Goal: Task Accomplishment & Management: Use online tool/utility

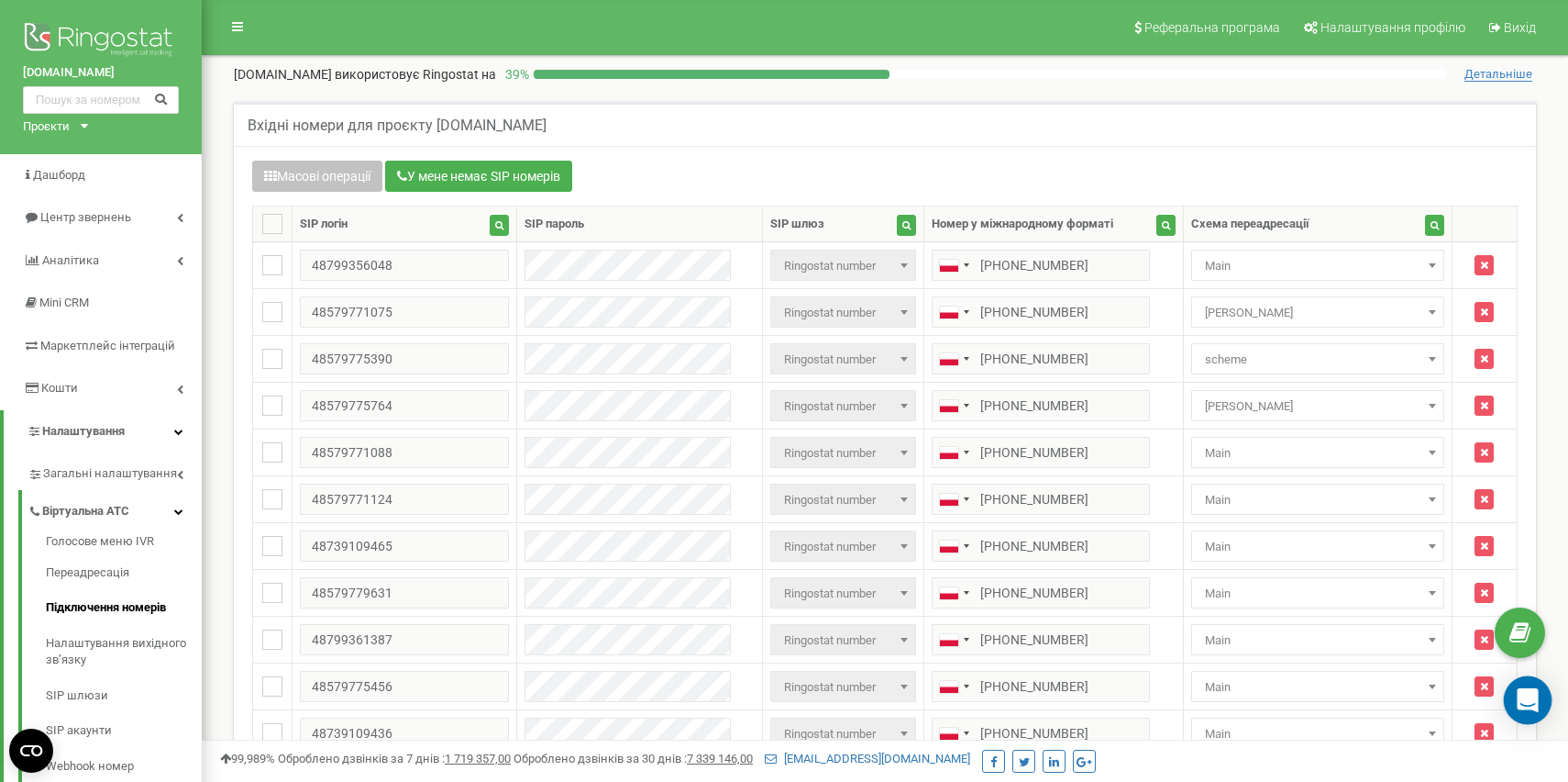
click at [1524, 705] on icon "Open Intercom Messenger" at bounding box center [1528, 700] width 24 height 24
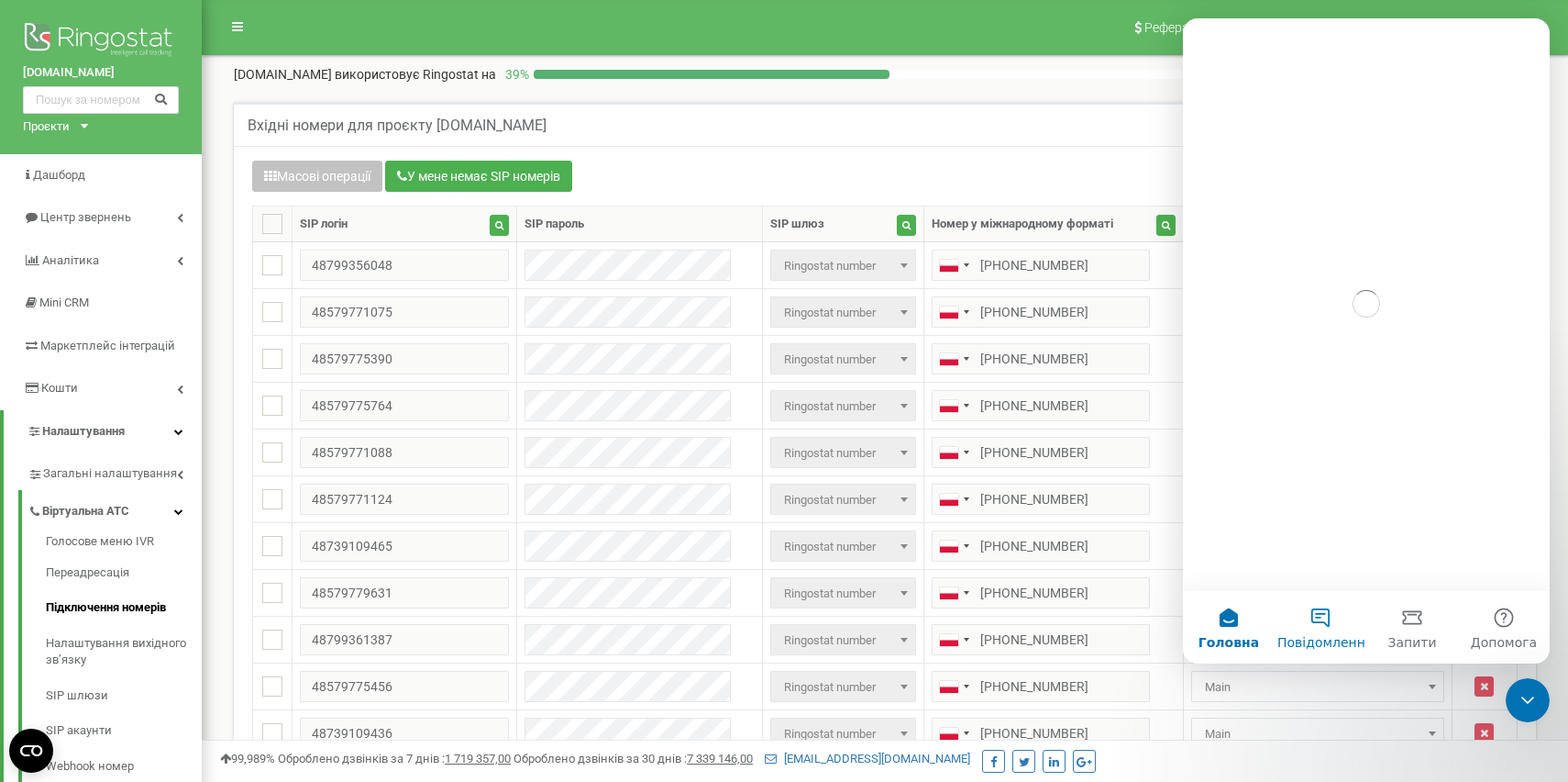
click at [1326, 622] on button "Повідомлення" at bounding box center [1320, 626] width 92 height 73
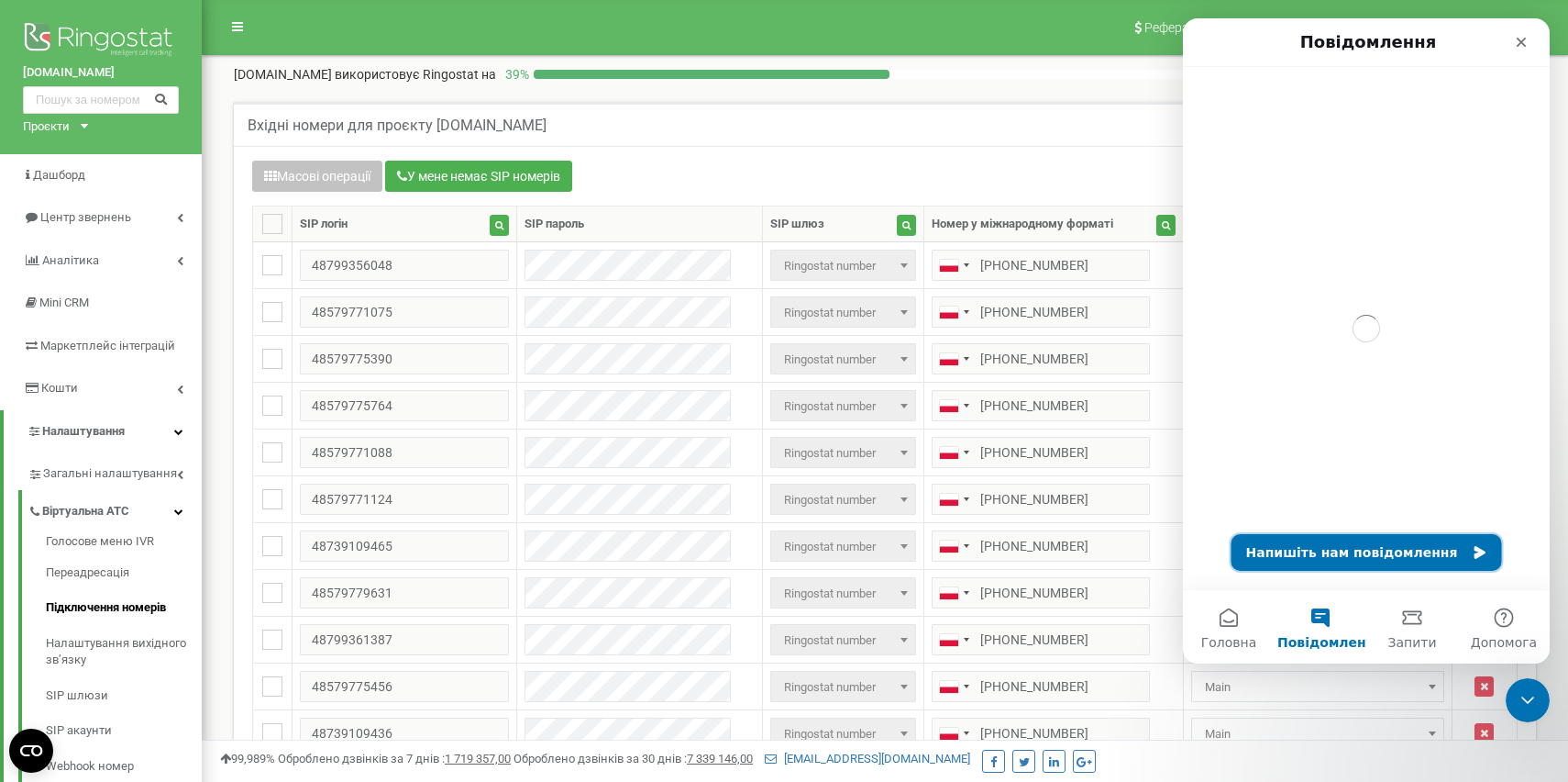
click at [1342, 555] on button "Напишіть нам повідомлення" at bounding box center [1367, 552] width 270 height 37
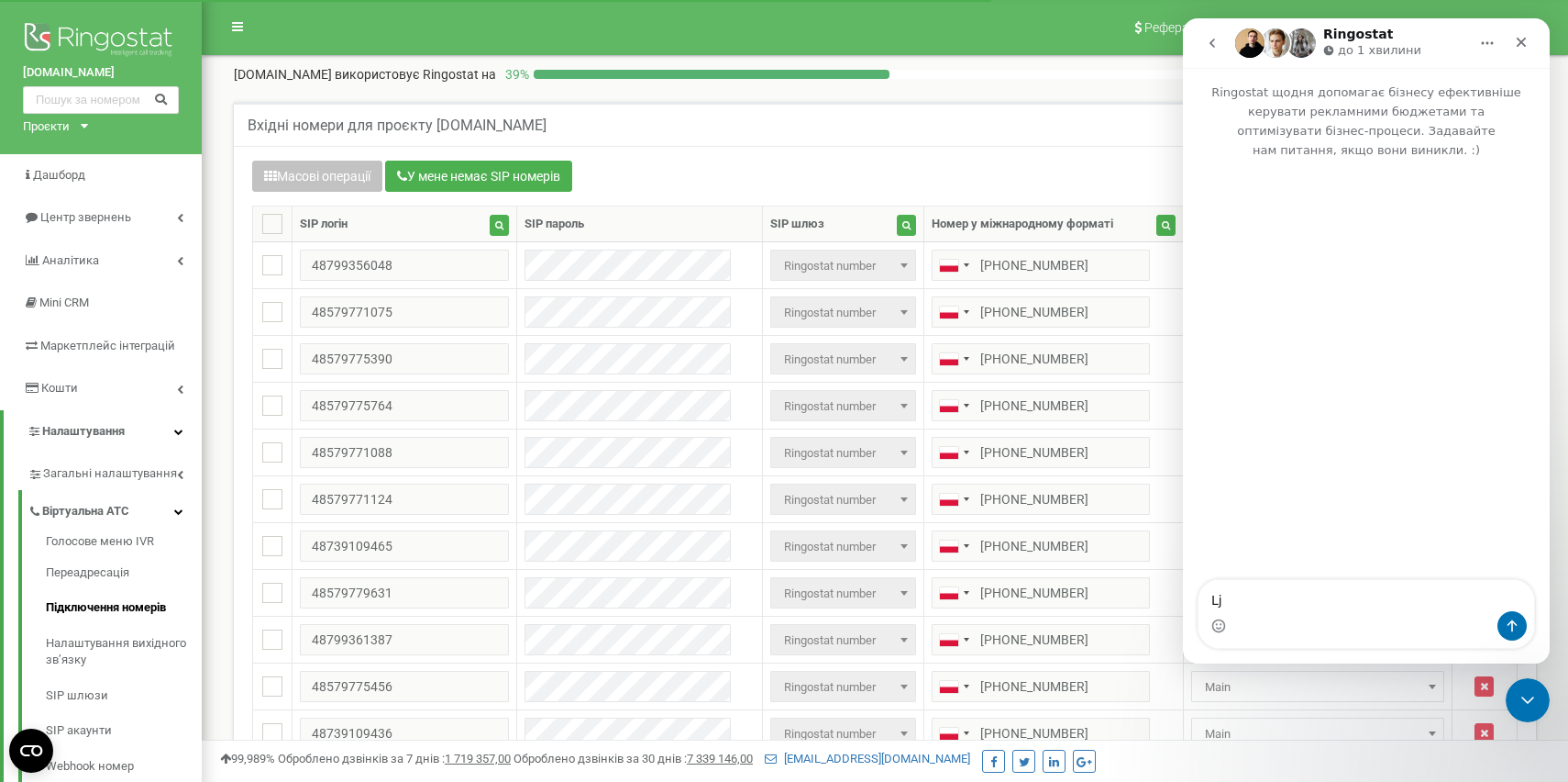
type textarea "L"
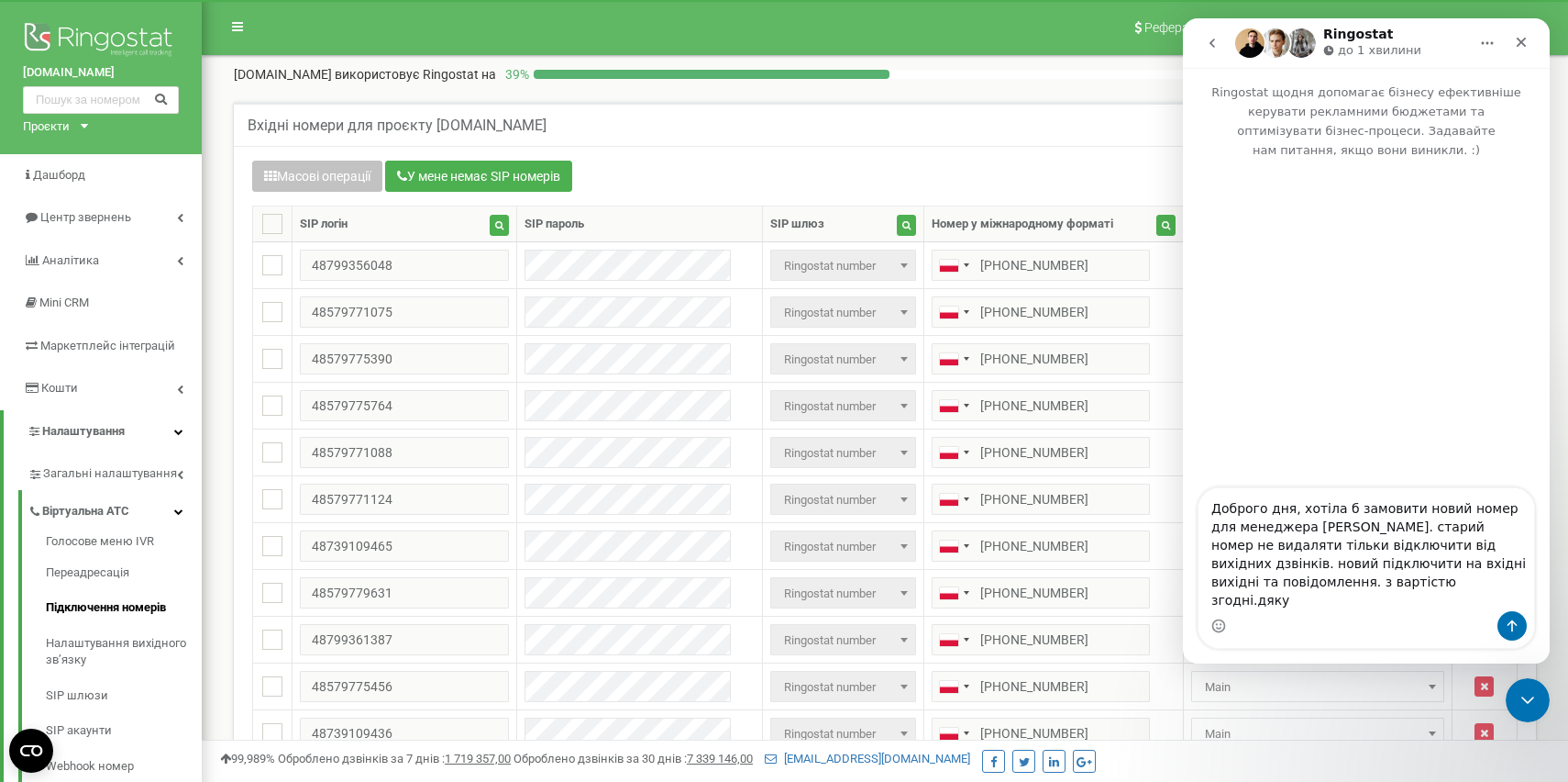
type textarea "Доброго дня, хотіла б замовити новий номер для менеджера [PERSON_NAME]. старий …"
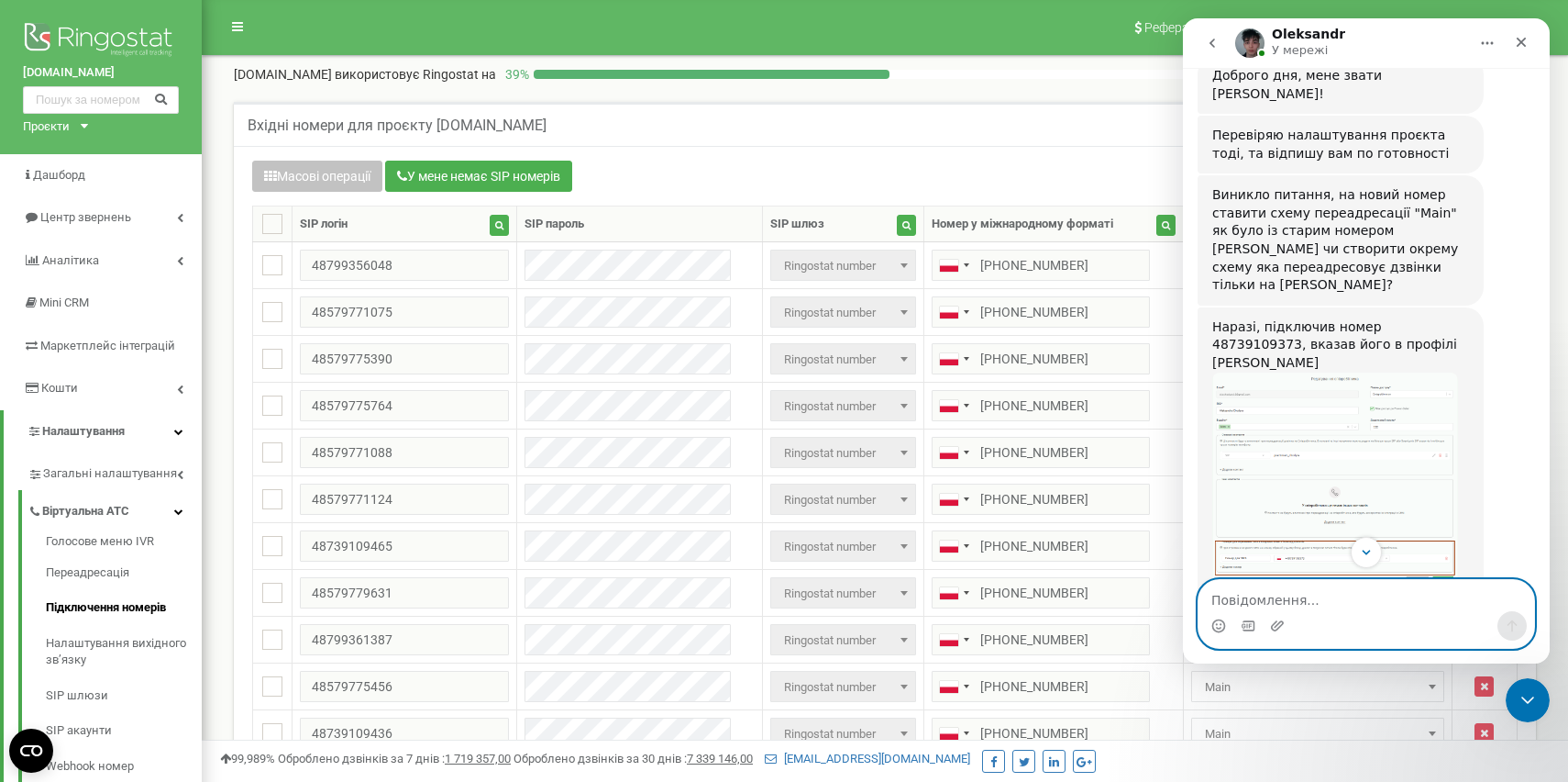
scroll to position [618, 0]
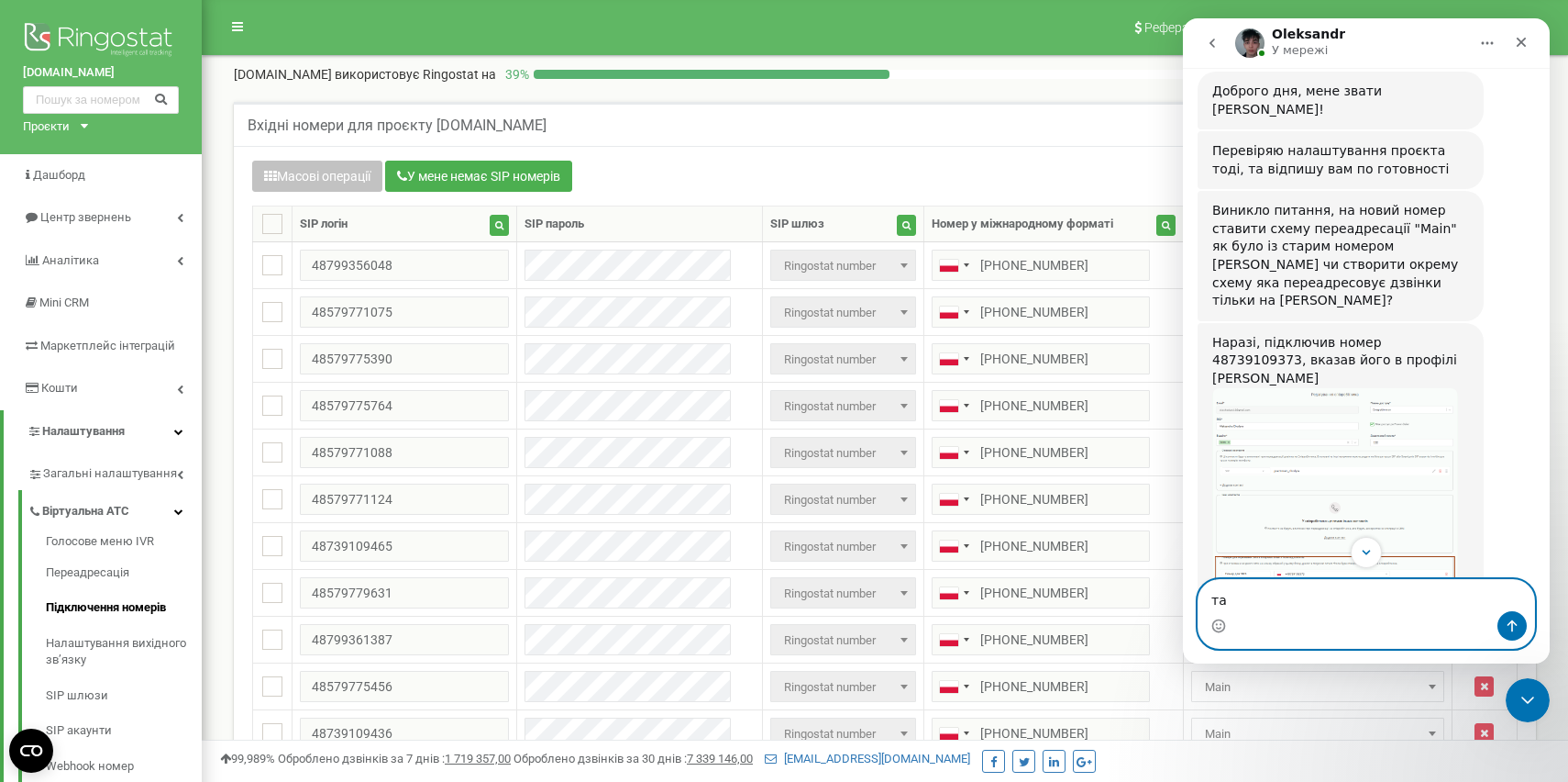
type textarea "т"
type textarea "схема main. дуже дякую"
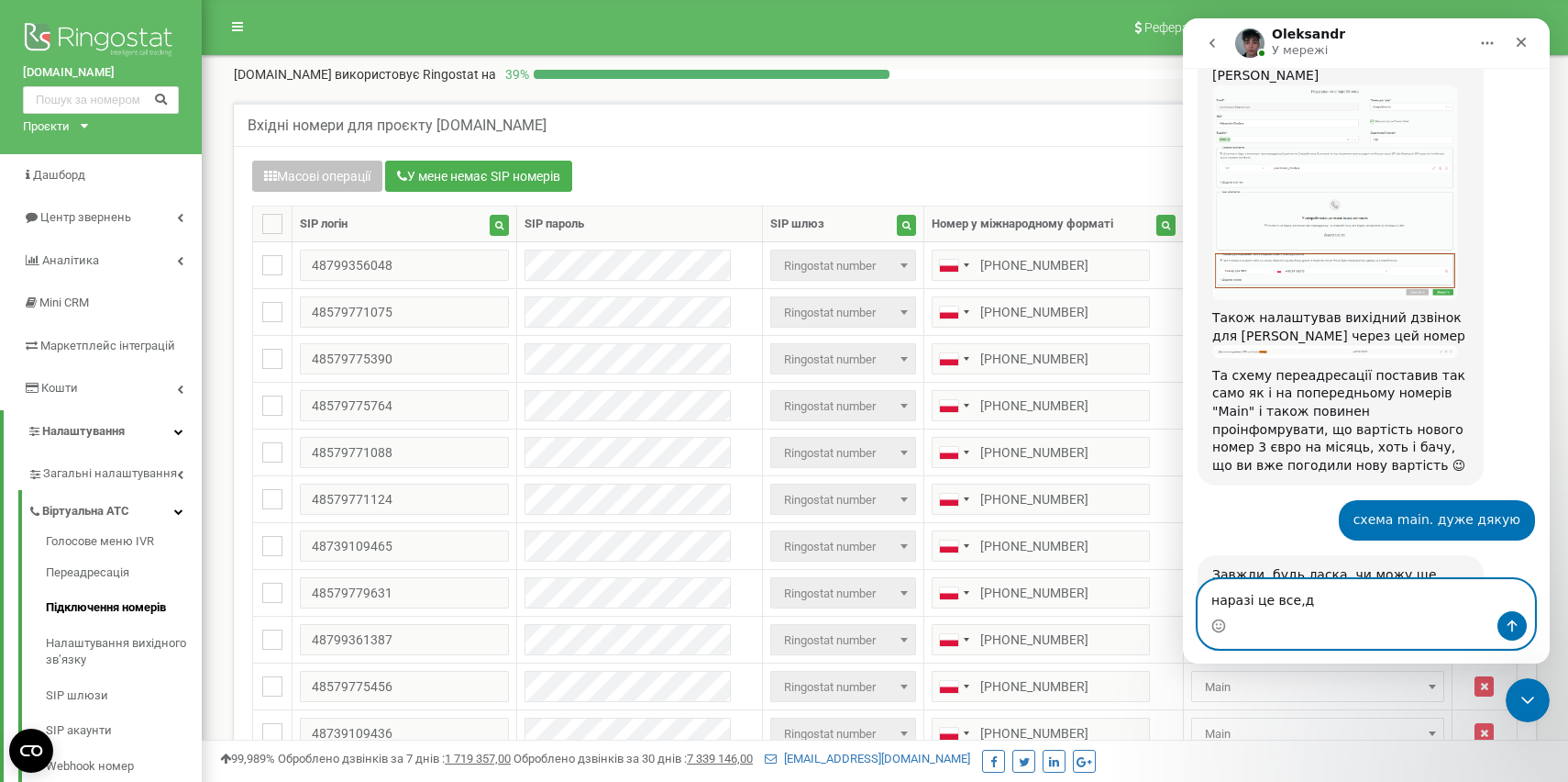
scroll to position [991, 0]
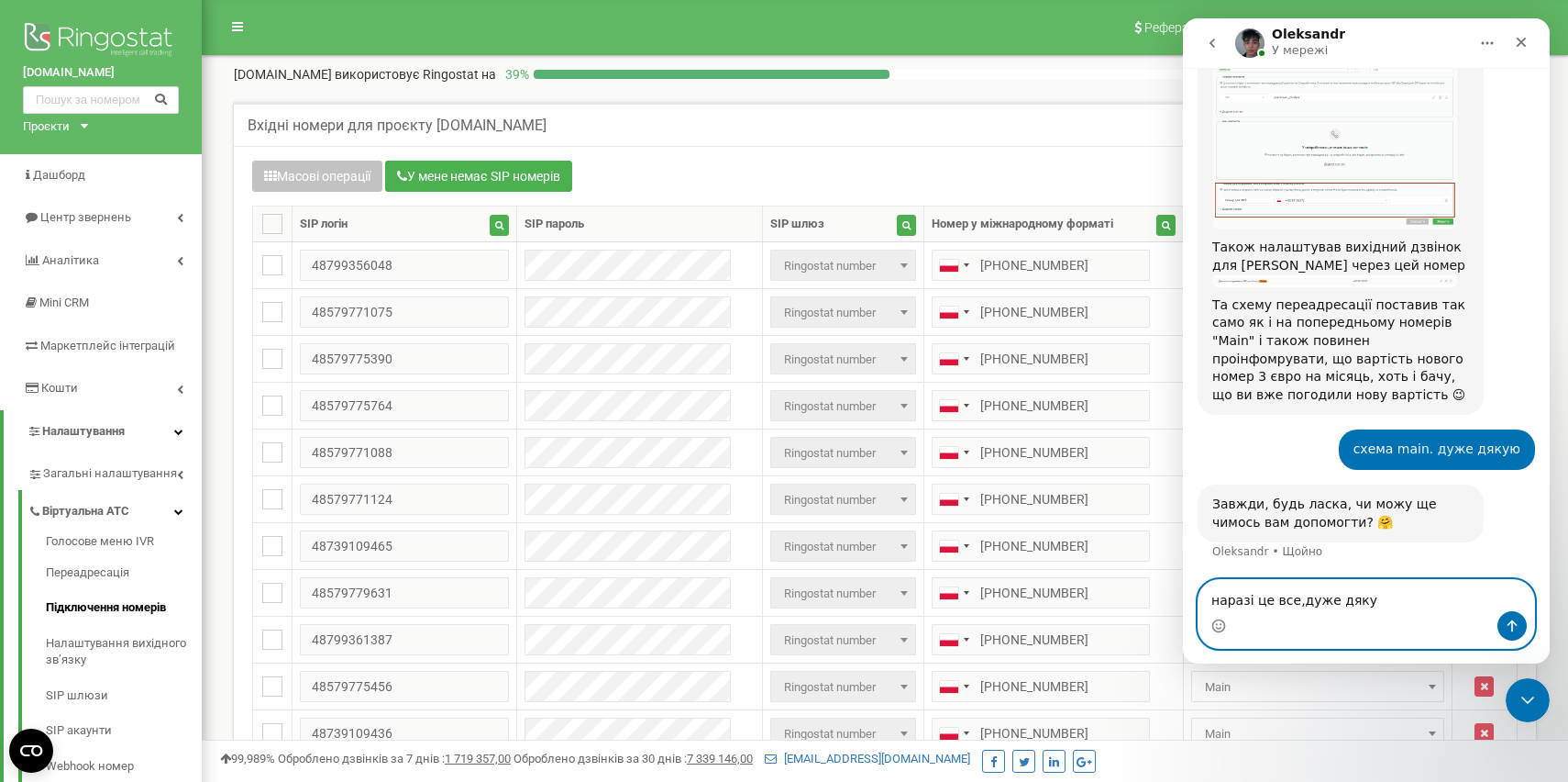
type textarea "наразі це все,дуже дякую"
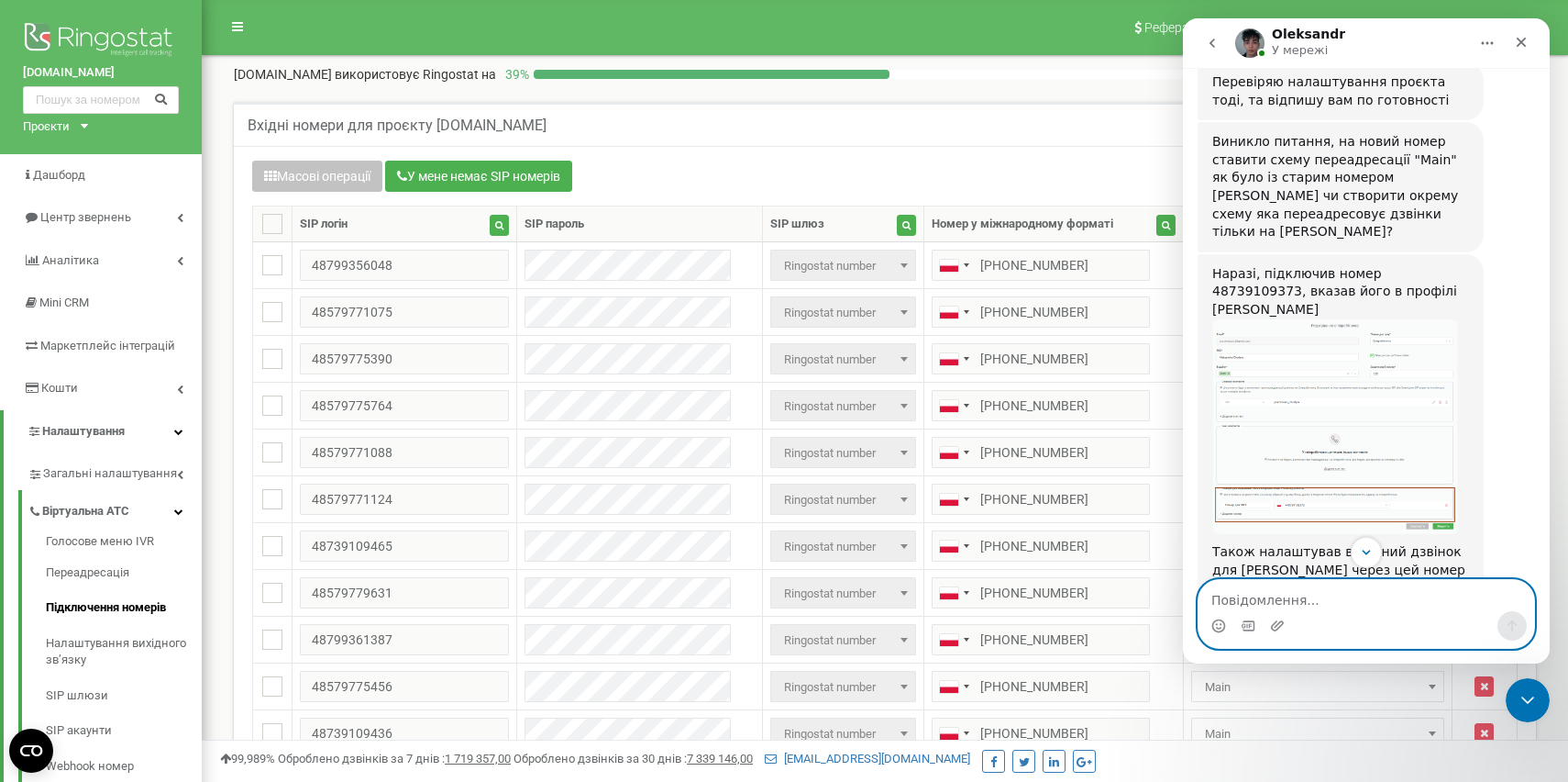
scroll to position [675, 0]
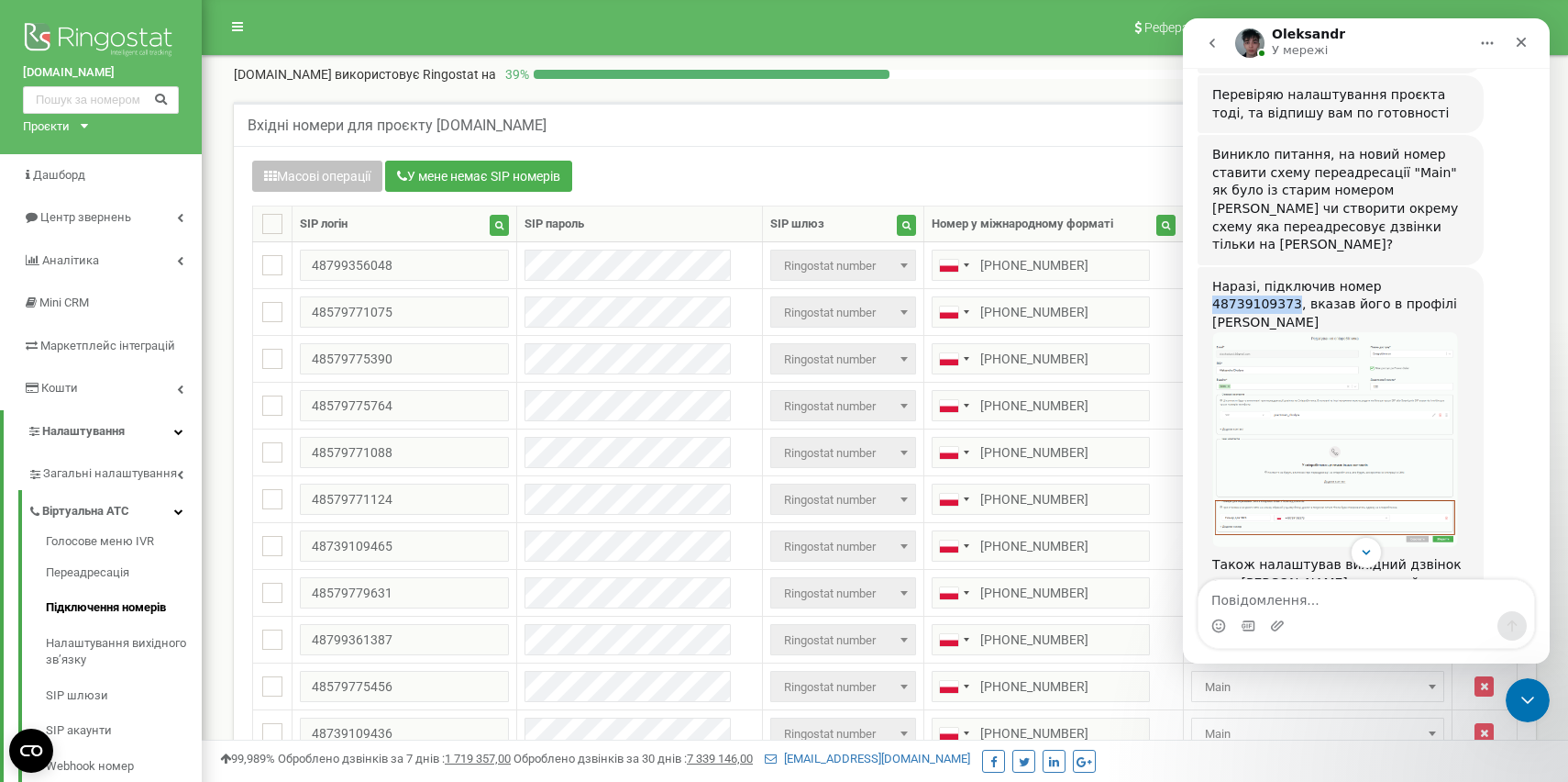
drag, startPoint x: 1455, startPoint y: 232, endPoint x: 1372, endPoint y: 231, distance: 83.0
click at [1372, 278] on div "Наразі, підключив номер 48739109373, вказав його в профілі [PERSON_NAME]" at bounding box center [1340, 305] width 257 height 54
copy div "48739109373"
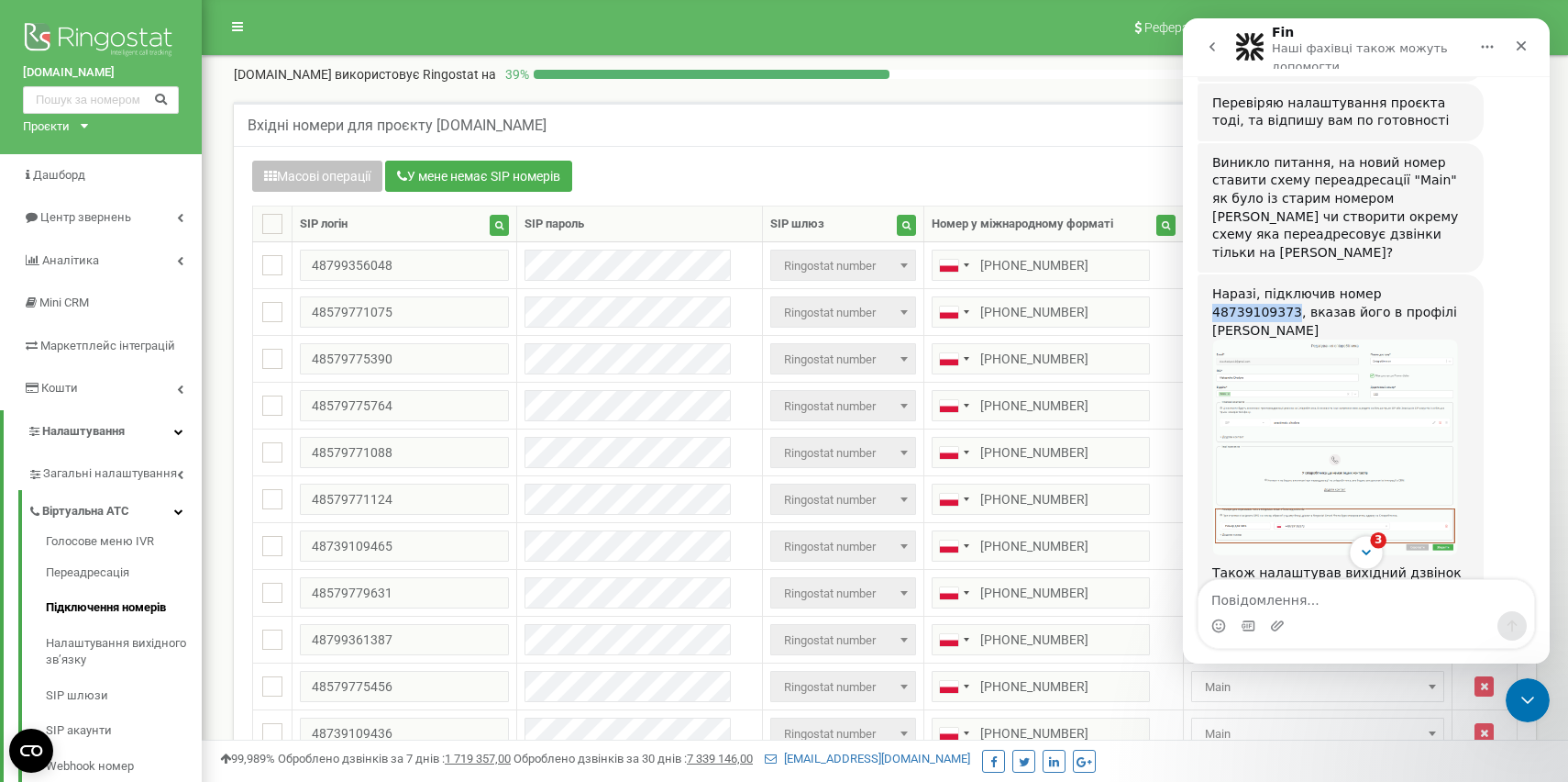
click at [1367, 563] on button "3" at bounding box center [1365, 551] width 34 height 34
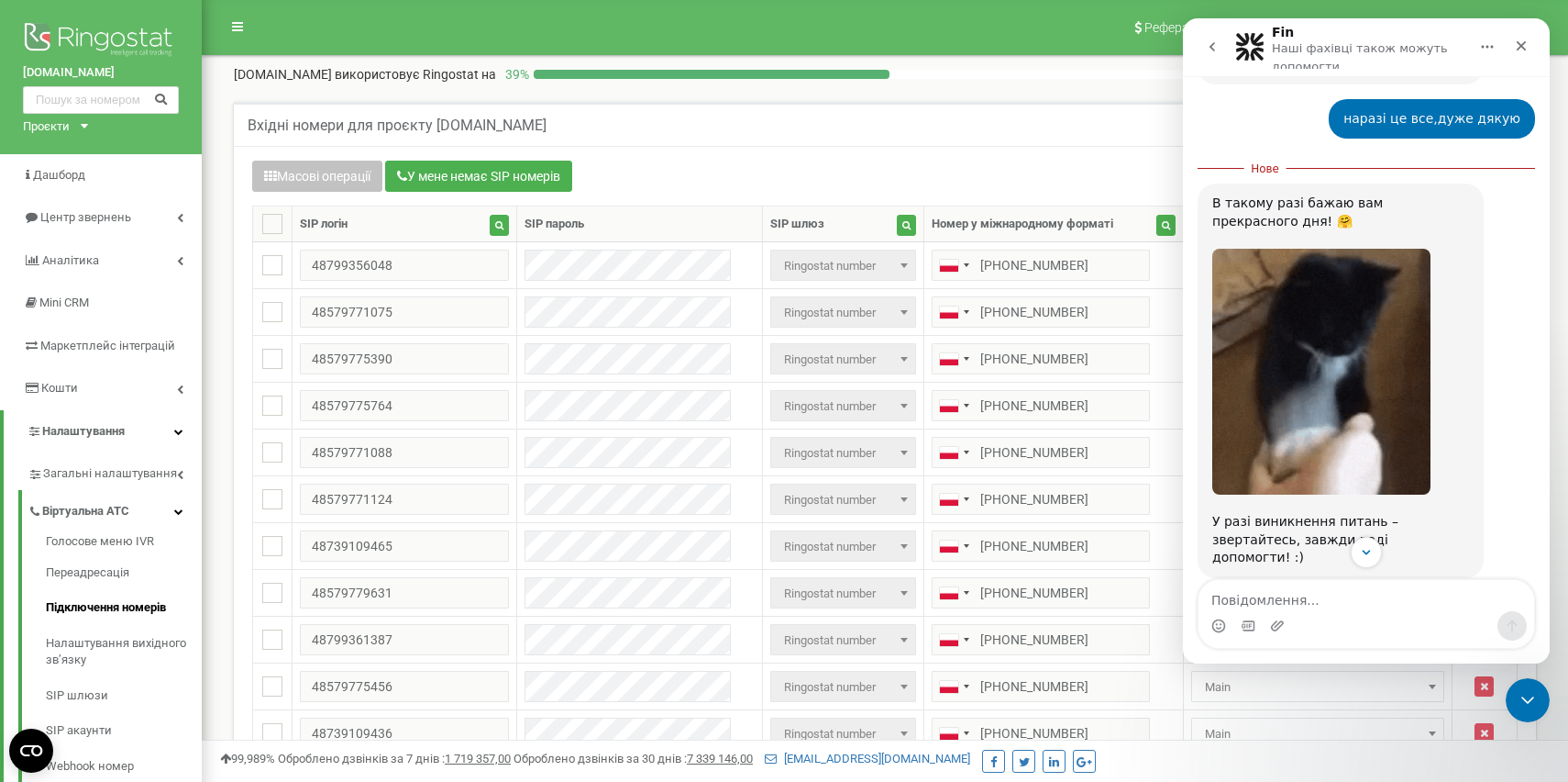
scroll to position [1484, 0]
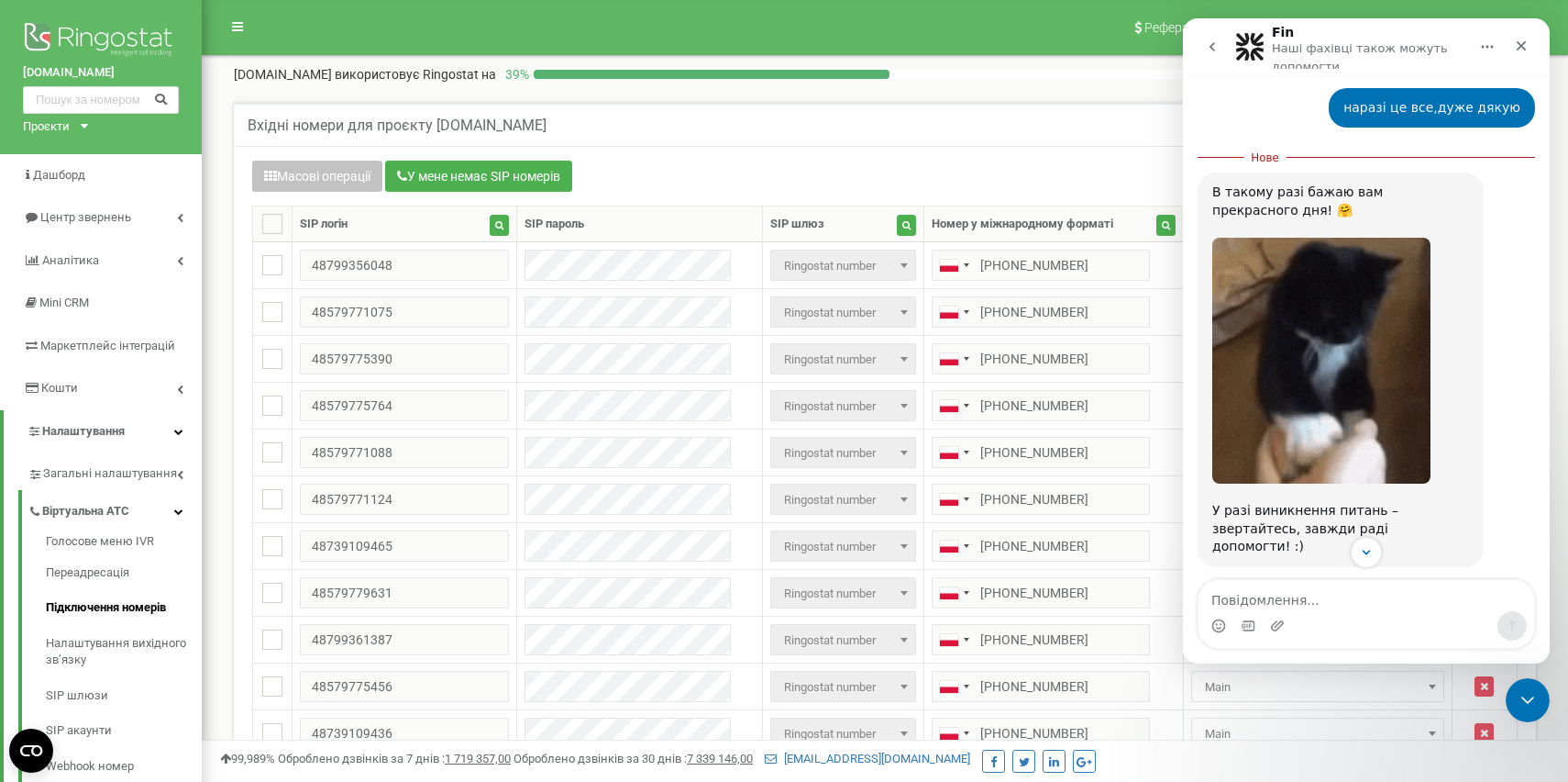
click at [1337, 326] on img "Oleksandr каже…" at bounding box center [1322, 359] width 219 height 246
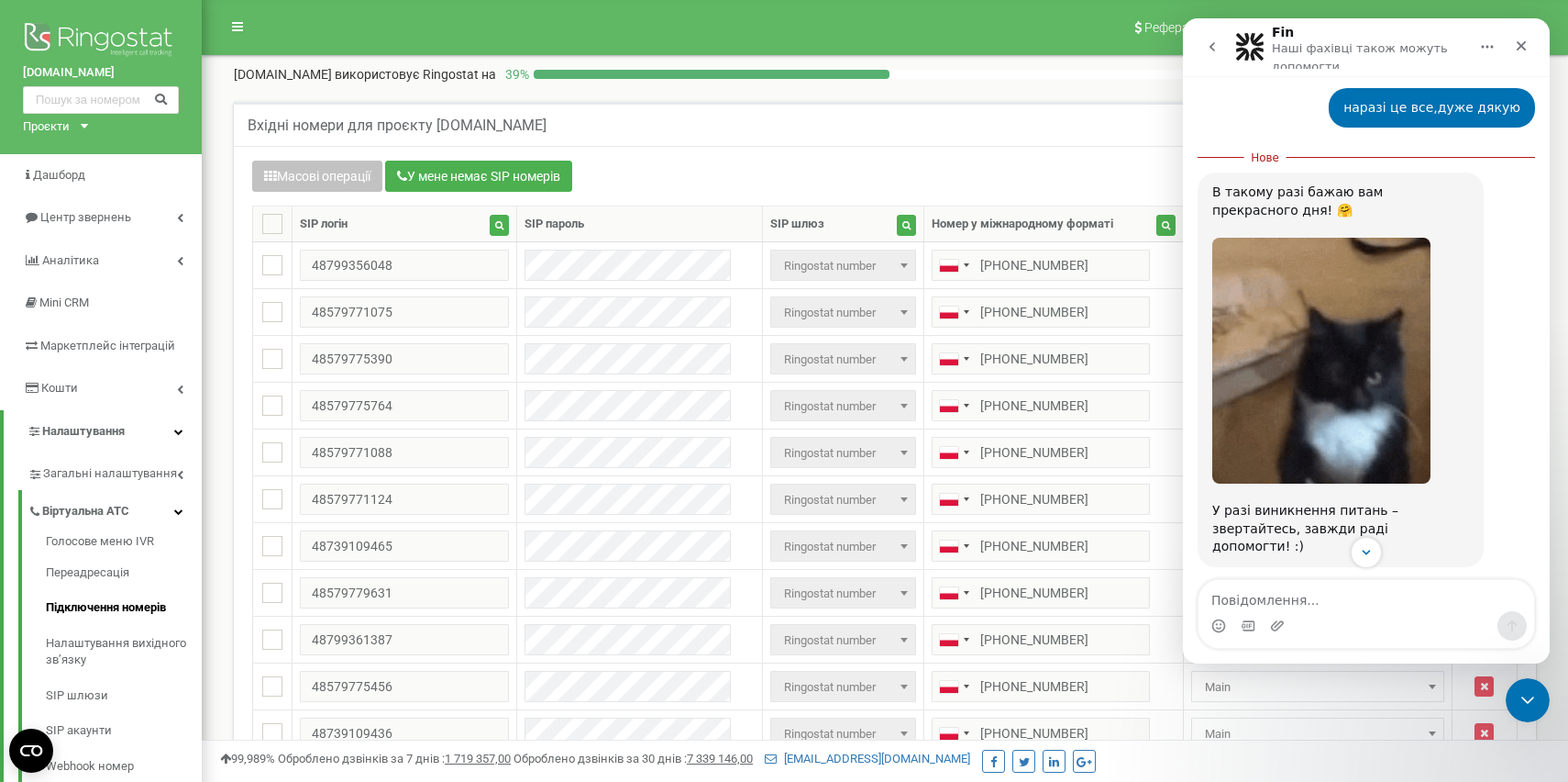
scroll to position [0, 0]
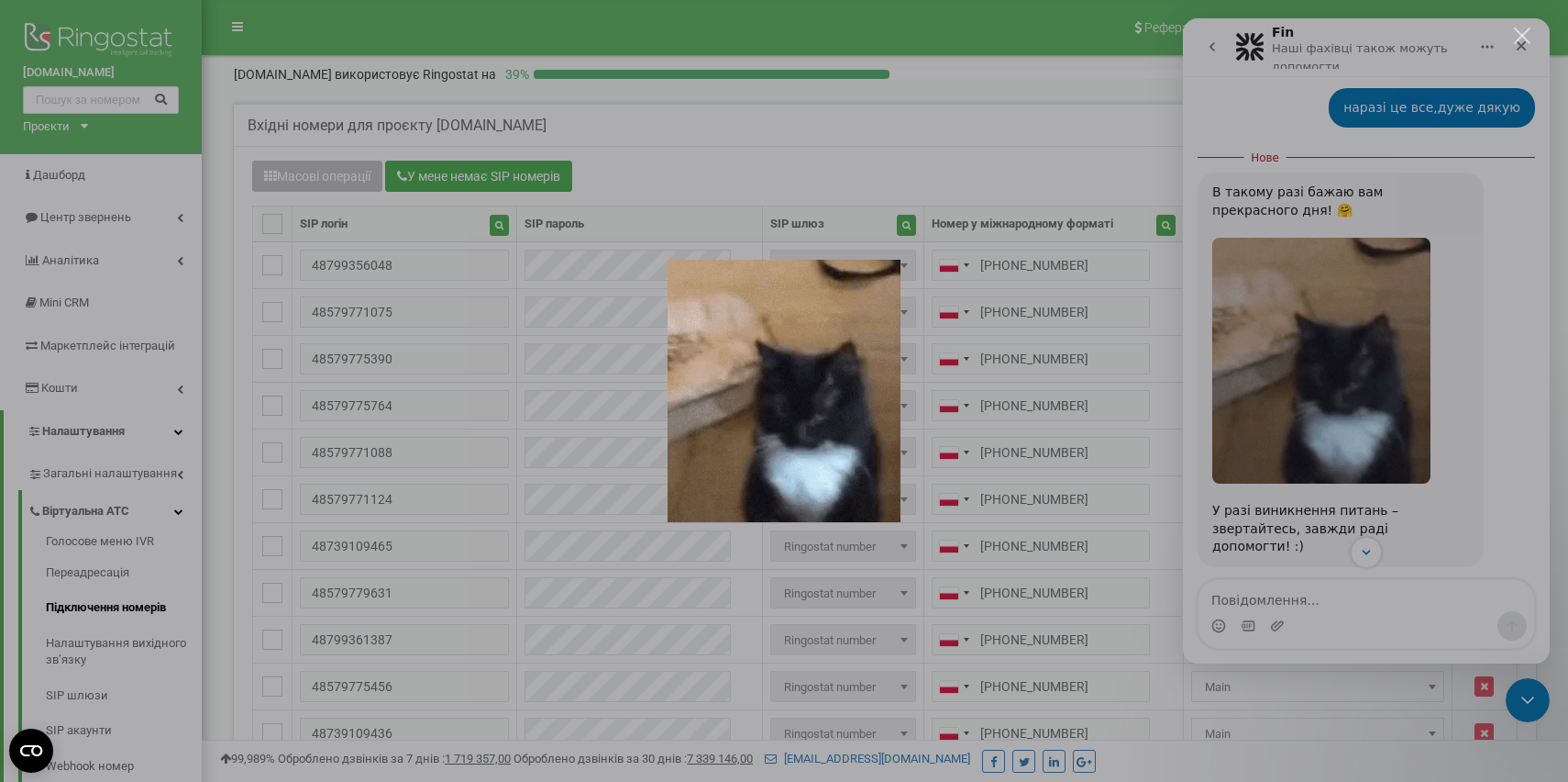
click at [1527, 686] on div "Месенджер Intercom" at bounding box center [784, 391] width 1568 height 782
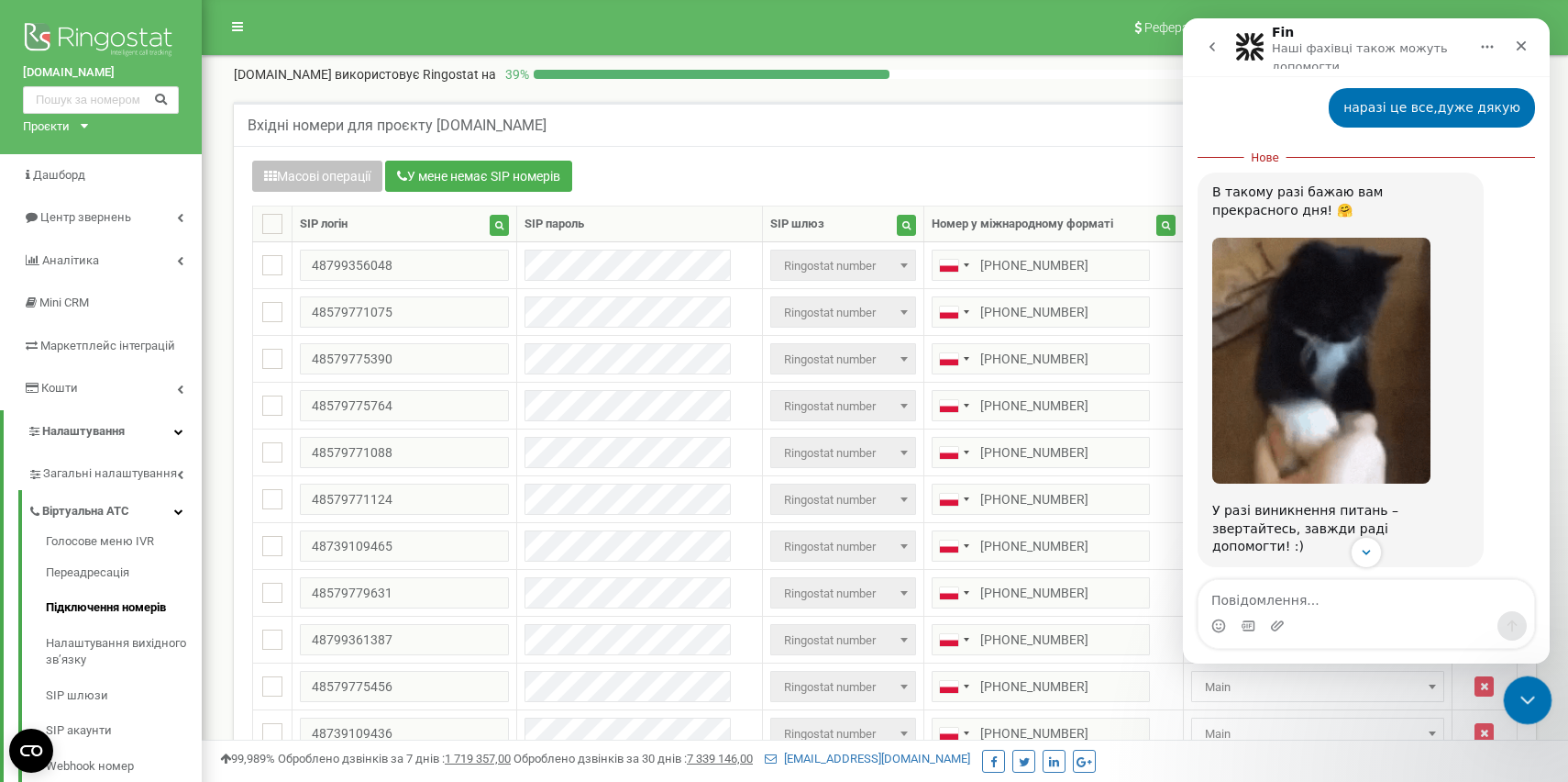
click at [1516, 698] on icon "Закрити програму для спілкування Intercom" at bounding box center [1525, 698] width 22 height 22
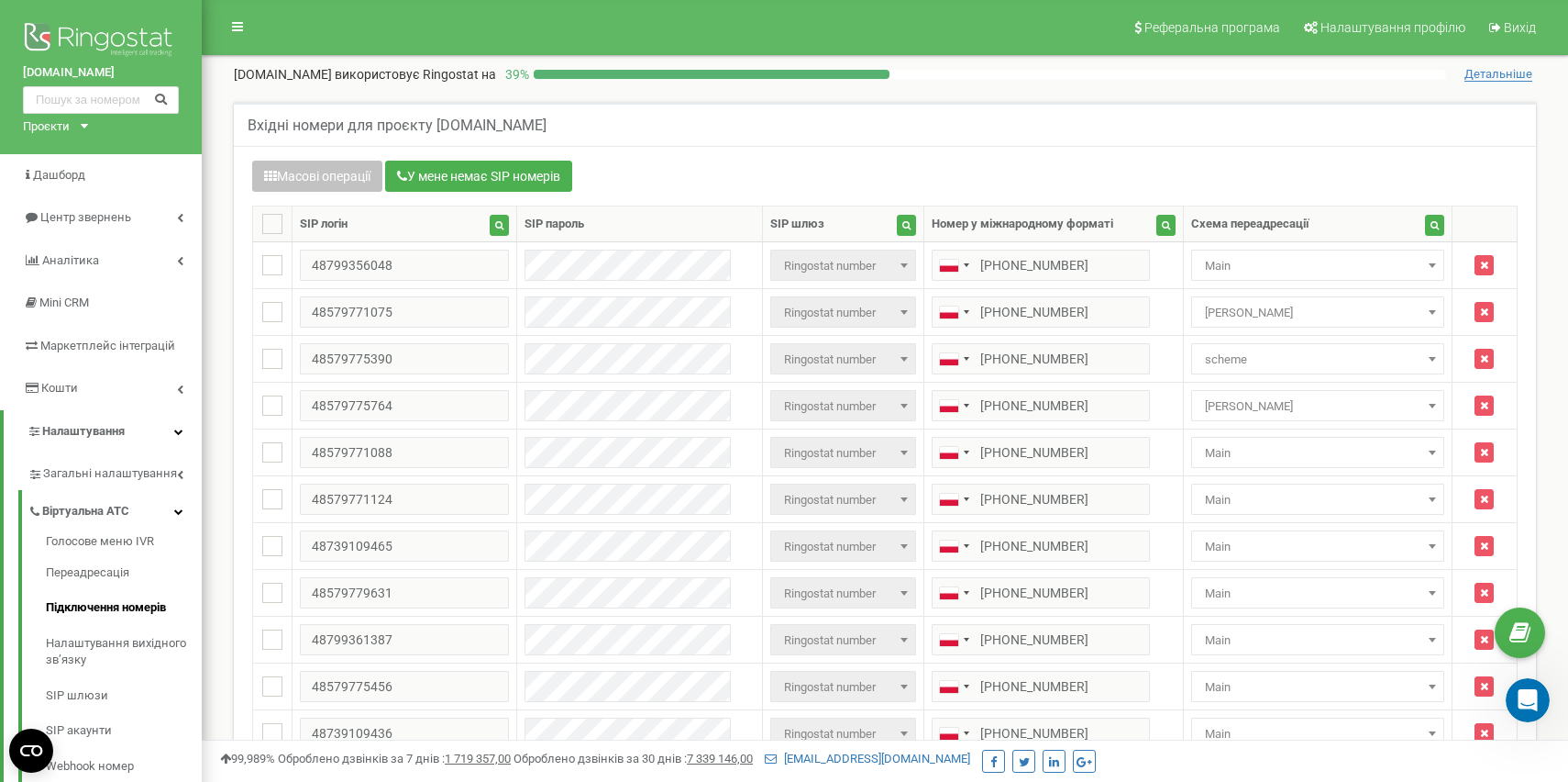
scroll to position [1538, 0]
click at [1517, 712] on div "Відкрити програму для спілкування Intercom" at bounding box center [1524, 697] width 60 height 60
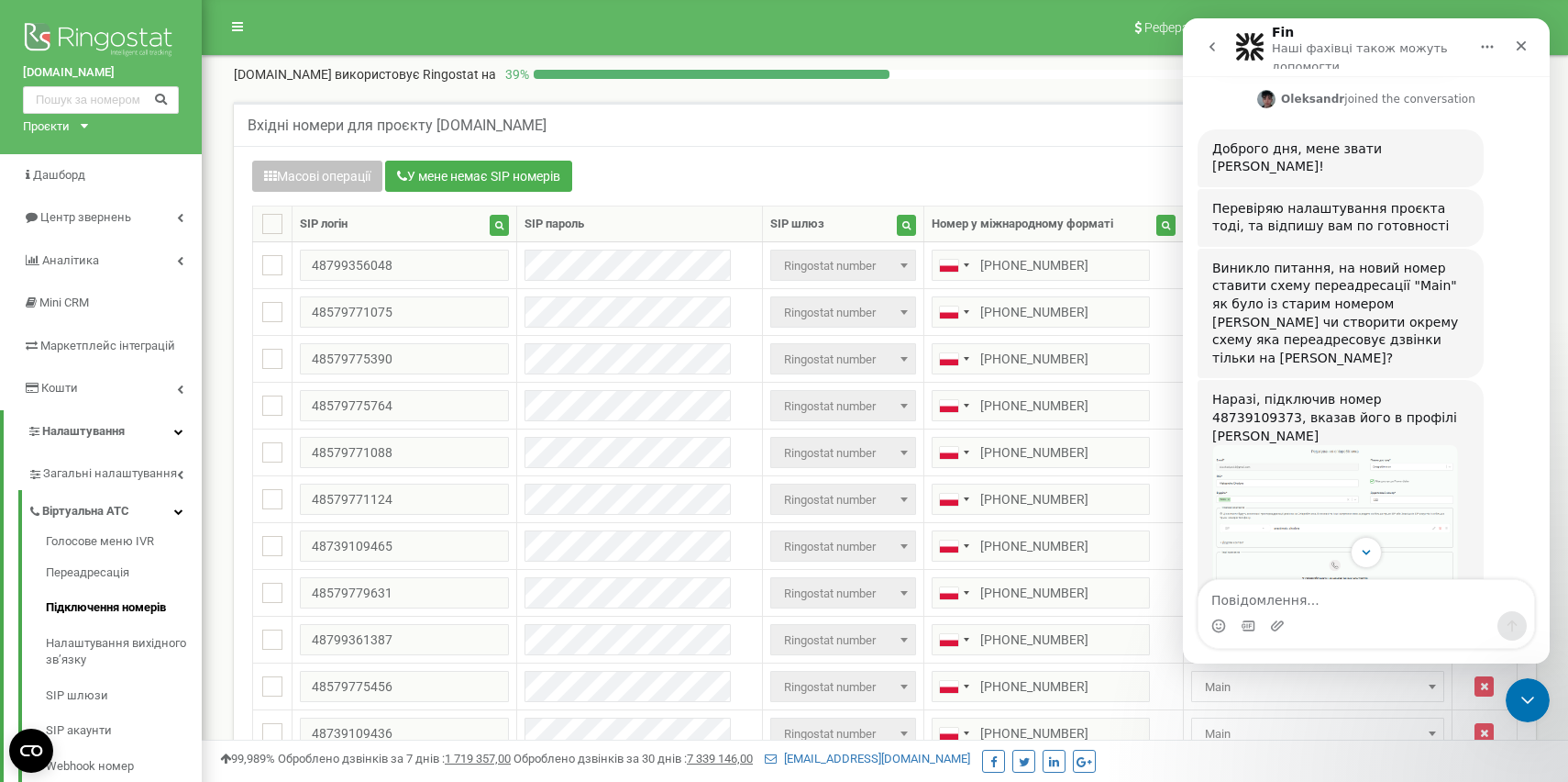
scroll to position [537, 0]
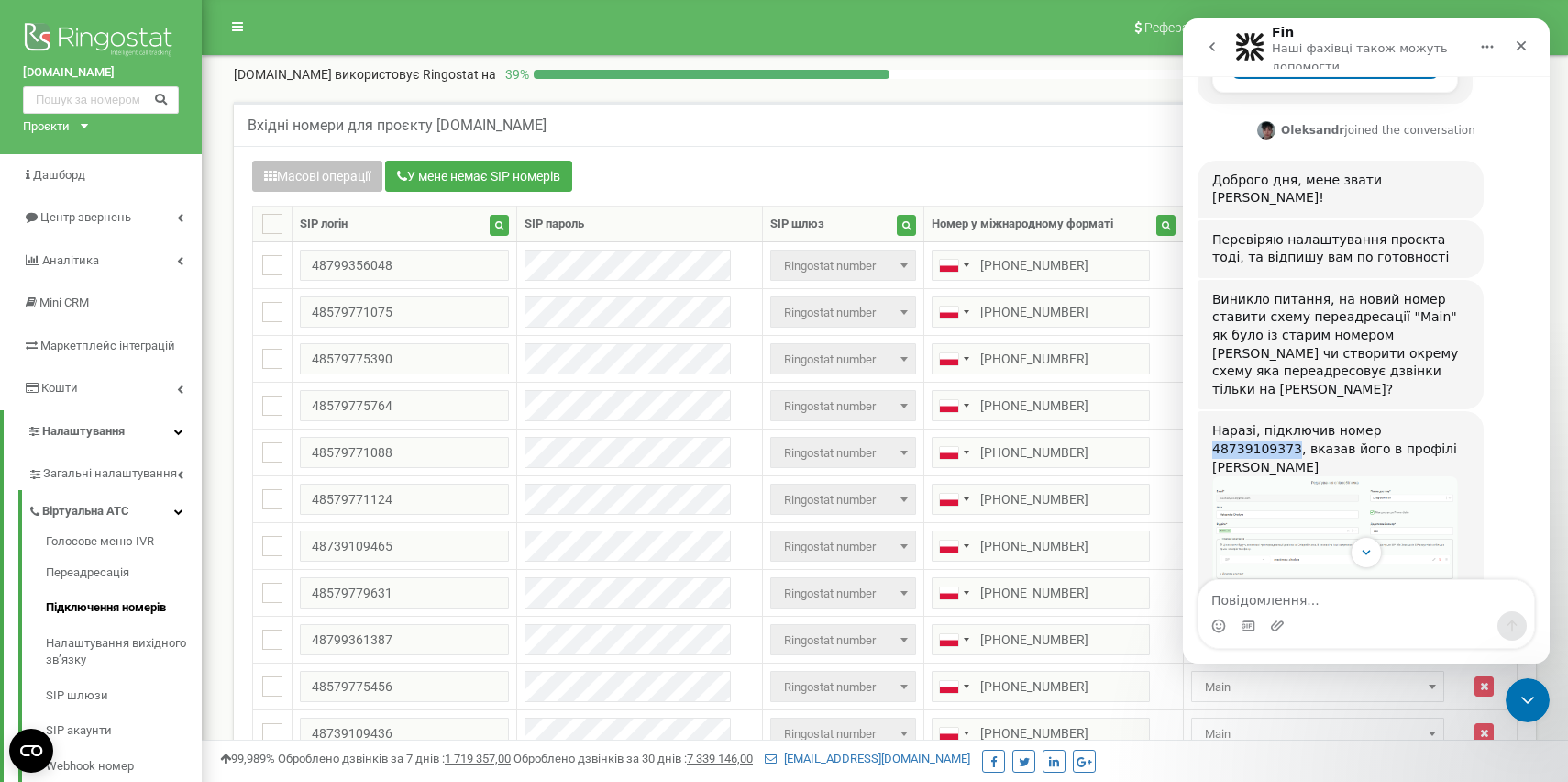
drag, startPoint x: 1455, startPoint y: 378, endPoint x: 1372, endPoint y: 376, distance: 83.0
click at [1372, 422] on div "Наразі, підключив номер 48739109373, вказав його в профілі [PERSON_NAME]" at bounding box center [1340, 448] width 257 height 54
copy div "48739109373"
click at [1196, 43] on button "go back" at bounding box center [1212, 47] width 35 height 35
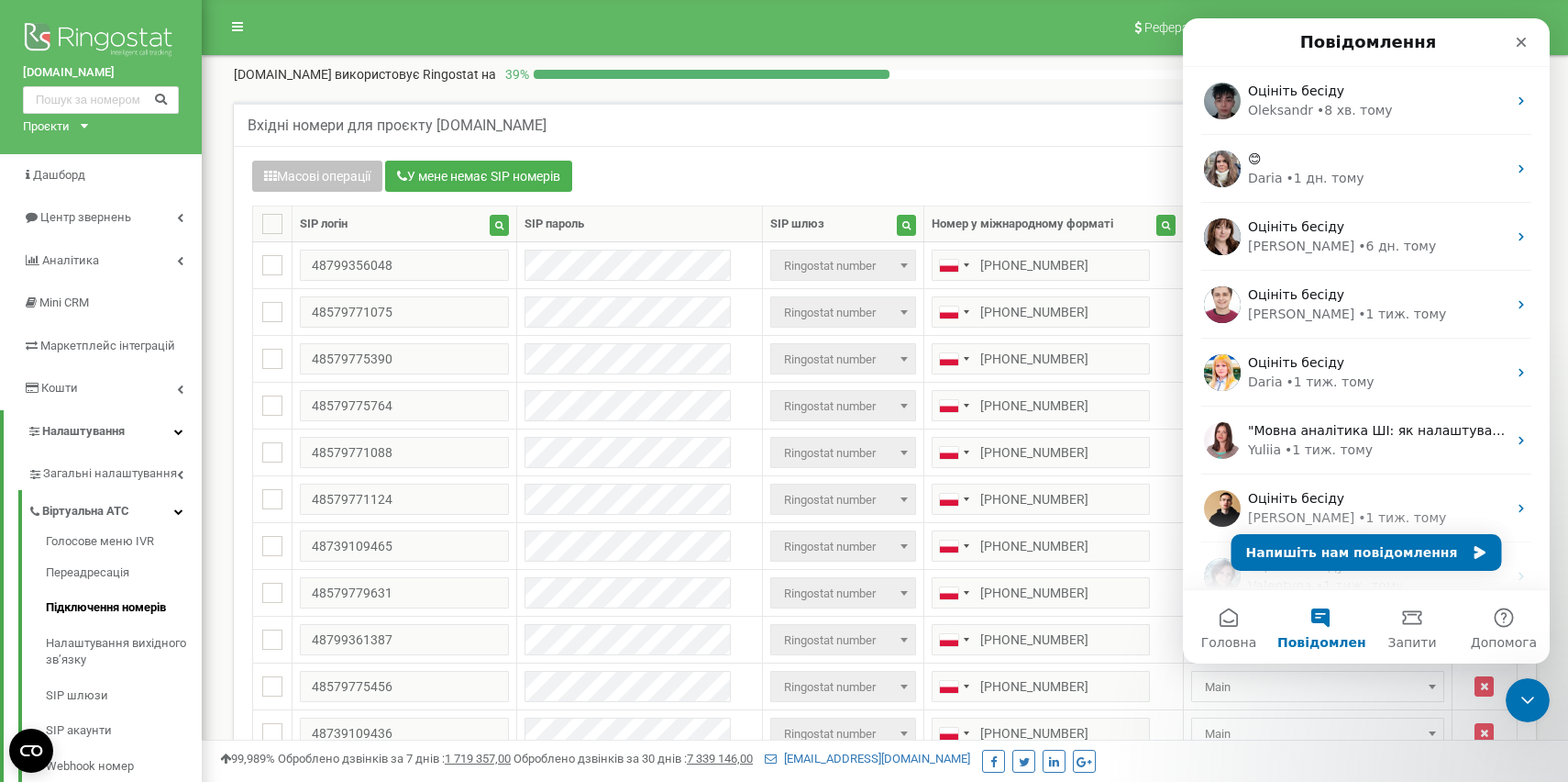
scroll to position [0, 0]
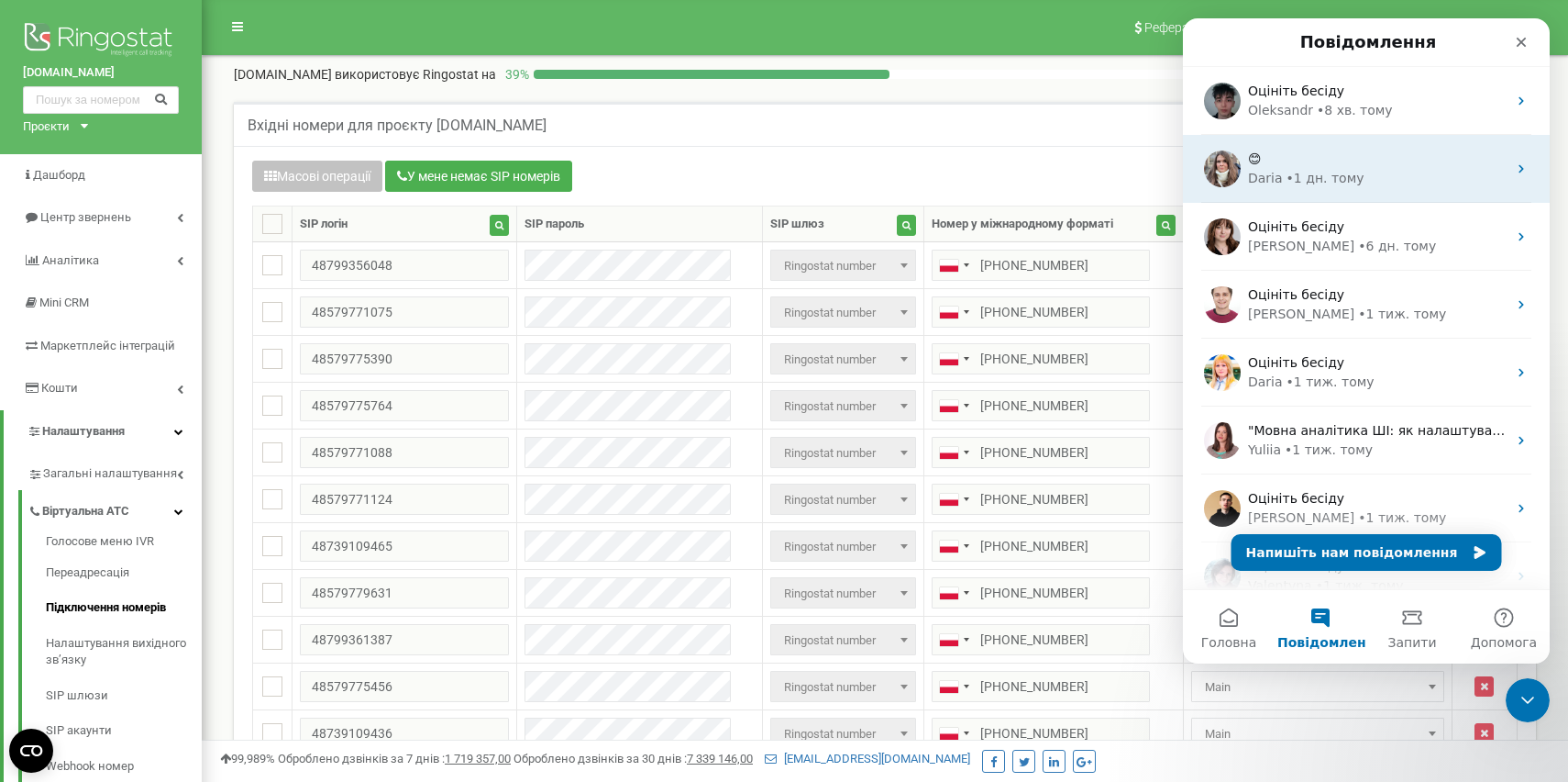
click at [1431, 167] on div "😊" at bounding box center [1376, 158] width 258 height 19
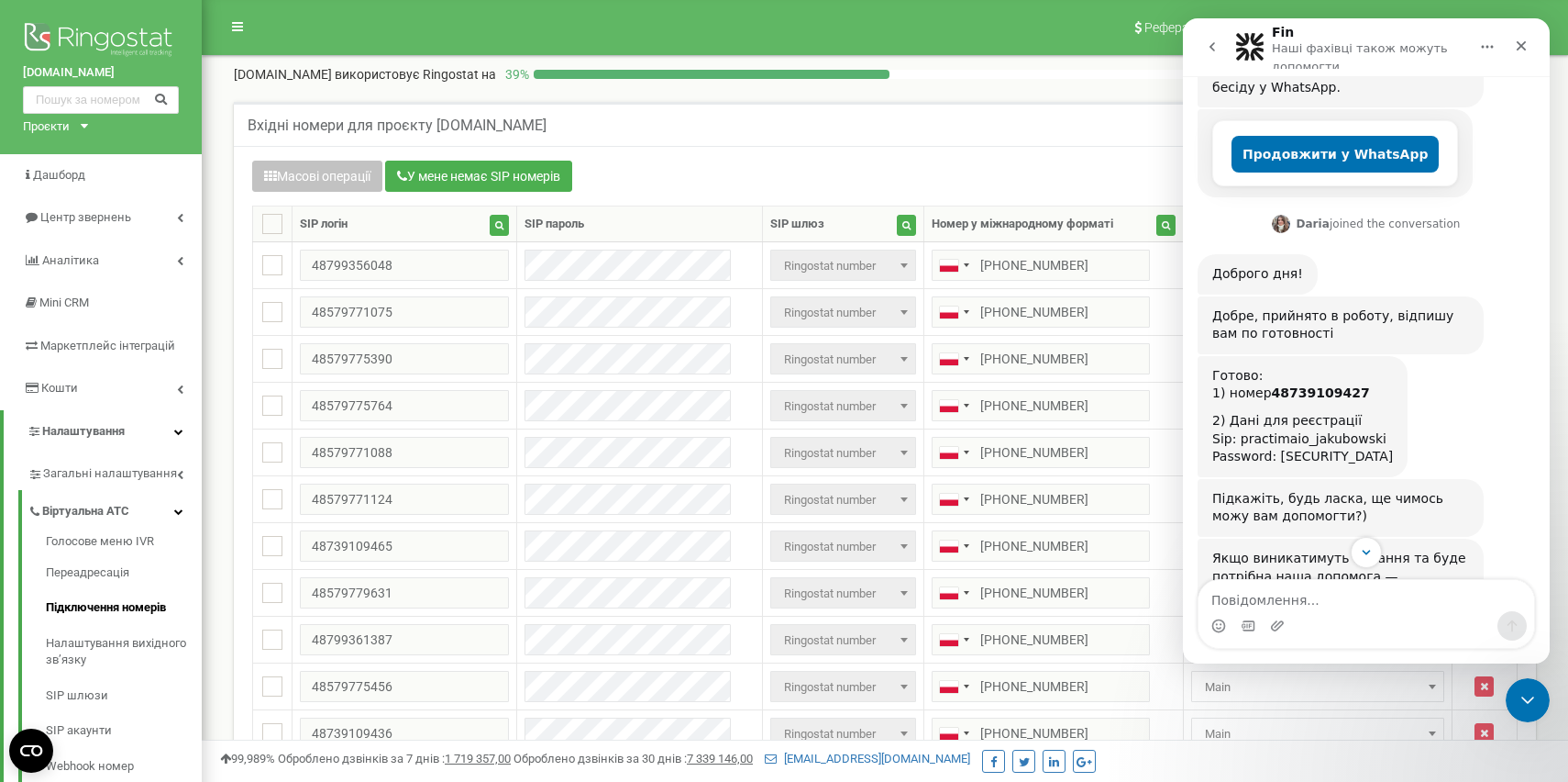
scroll to position [453, 0]
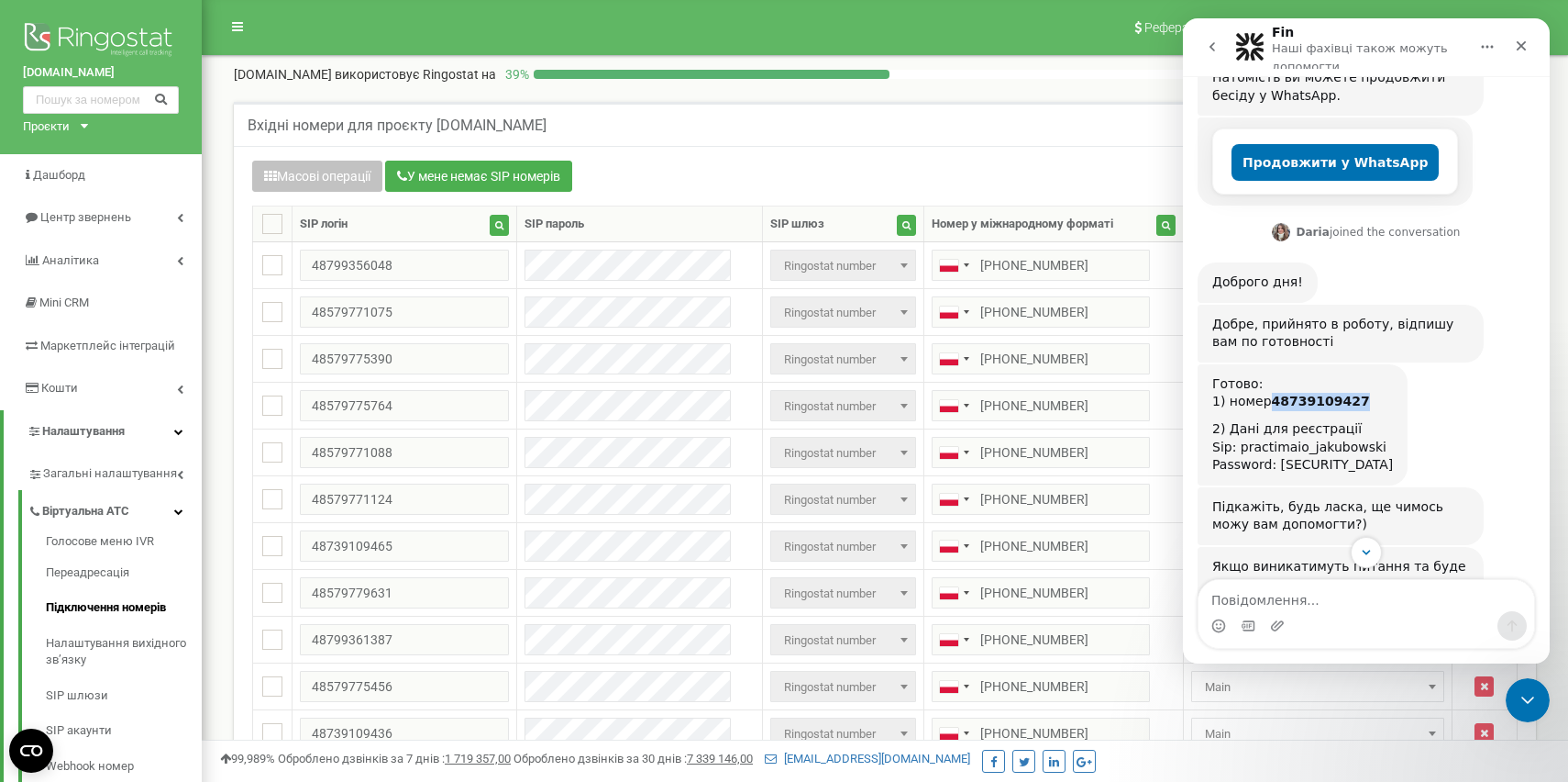
drag, startPoint x: 1361, startPoint y: 362, endPoint x: 1267, endPoint y: 362, distance: 94.0
click at [1267, 393] on div "1) номер 48739109427" at bounding box center [1302, 402] width 181 height 19
copy div "48739109427"
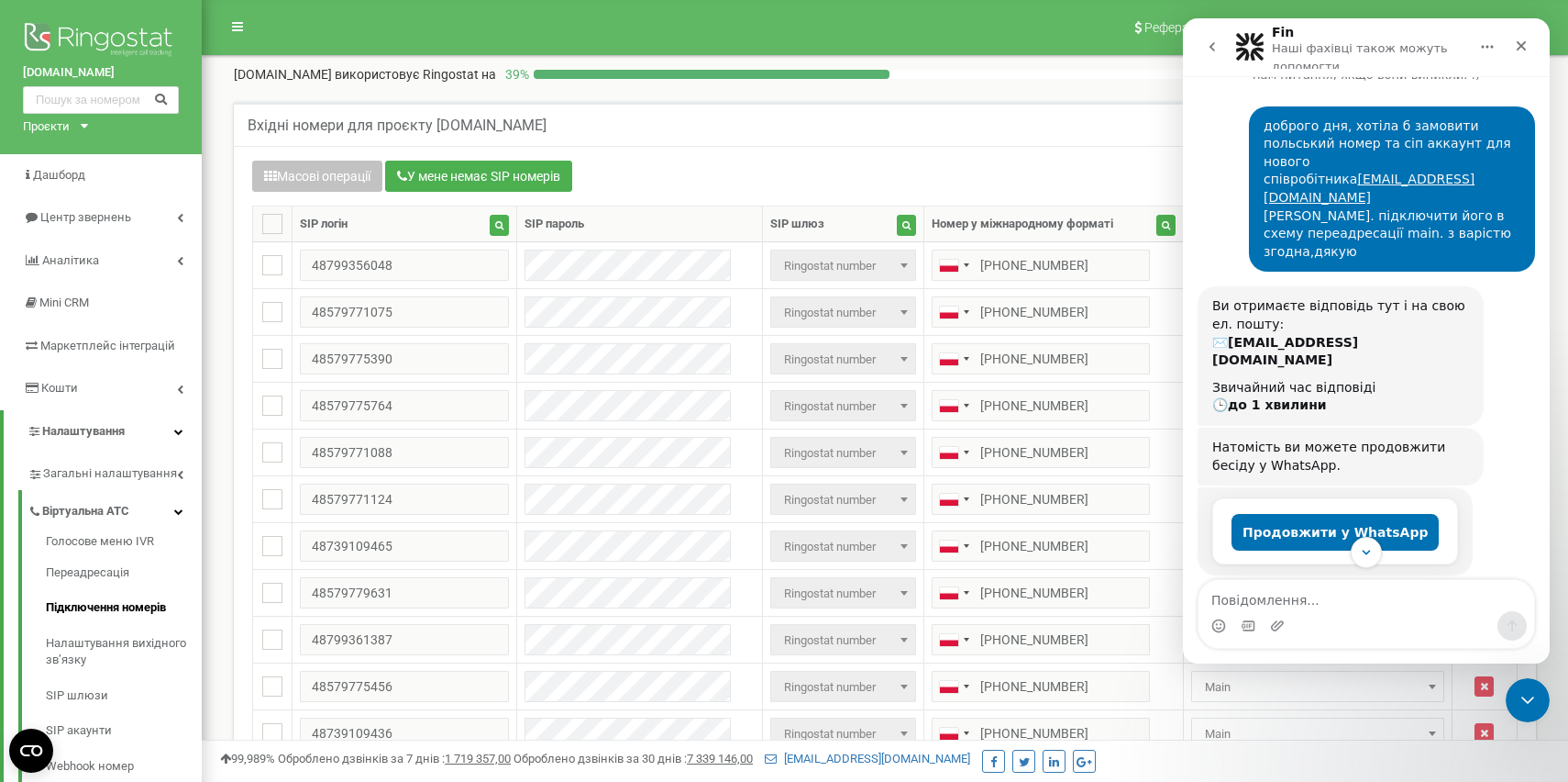
scroll to position [0, 0]
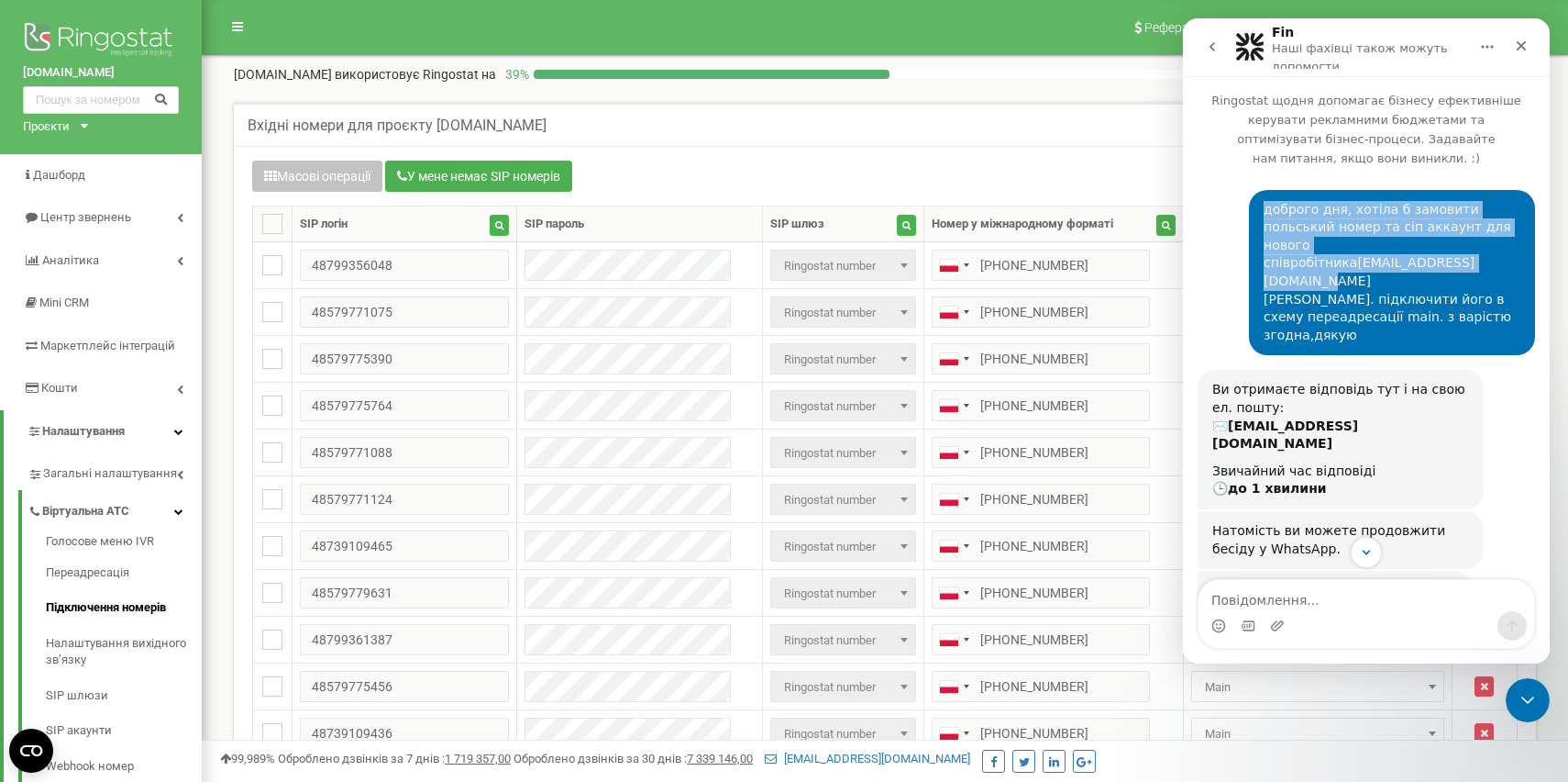
drag, startPoint x: 1424, startPoint y: 269, endPoint x: 1263, endPoint y: 267, distance: 161.0
click at [1263, 267] on div "доброго дня, хотіла б замовити польський номер та сіп аккаунт для нового співро…" at bounding box center [1391, 272] width 257 height 144
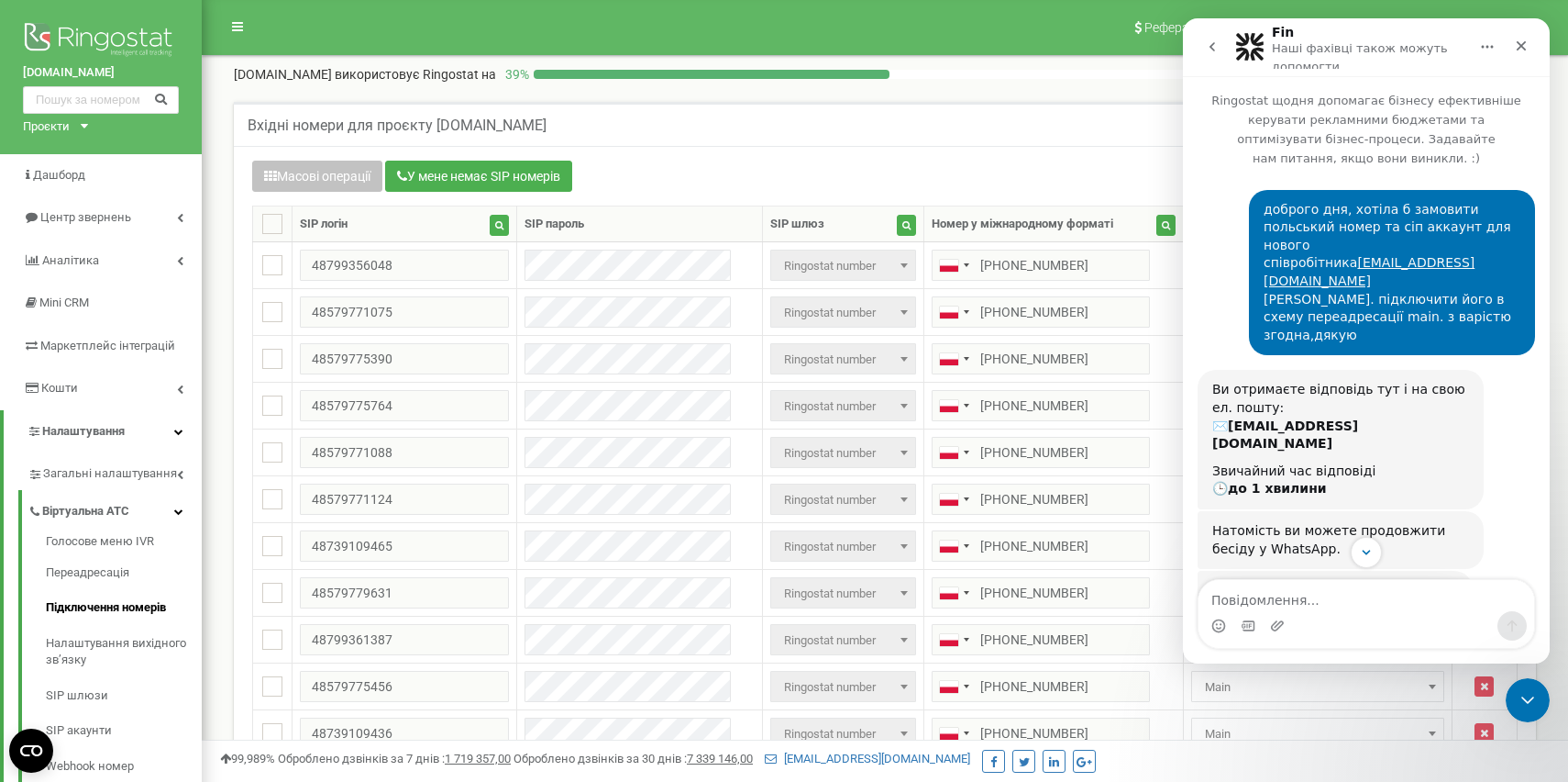
click at [1298, 239] on div "доброго дня, хотіла б замовити польський номер та сіп аккаунт для нового співро…" at bounding box center [1391, 272] width 257 height 144
drag, startPoint x: 1426, startPoint y: 261, endPoint x: 1264, endPoint y: 268, distance: 162.2
click at [1264, 268] on div "доброго дня, хотіла б замовити польський номер та сіп аккаунт для нового співро…" at bounding box center [1391, 272] width 257 height 144
copy link "[EMAIL_ADDRESS][DOMAIN_NAME]"
click at [1374, 294] on div "доброго дня, хотіла б замовити польський номер та сіп аккаунт для нового співро…" at bounding box center [1391, 272] width 257 height 144
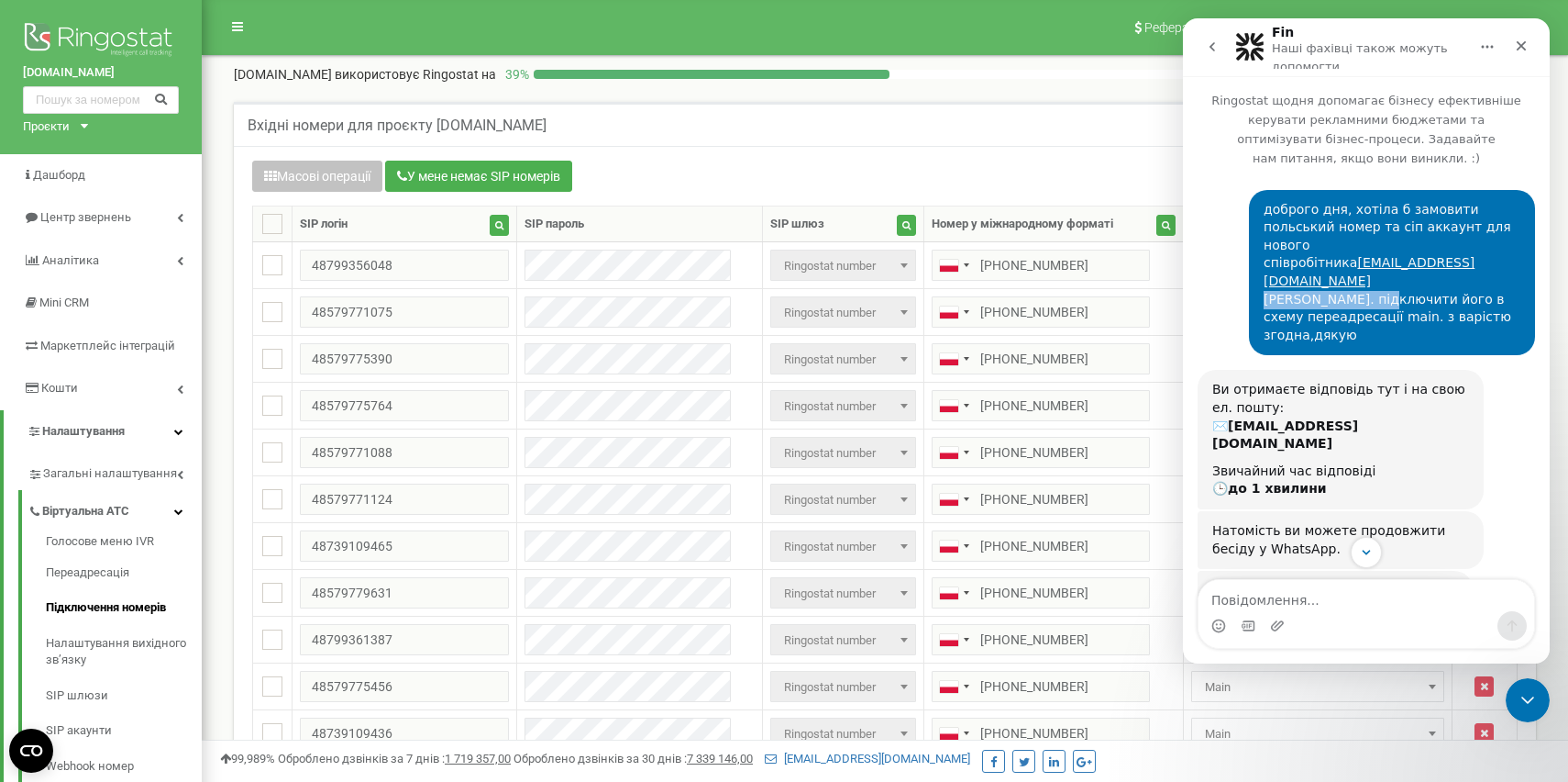
drag, startPoint x: 1379, startPoint y: 284, endPoint x: 1264, endPoint y: 273, distance: 115.5
click at [1264, 273] on div "доброго дня, хотіла б замовити польський номер та сіп аккаунт для нового співро…" at bounding box center [1391, 272] width 257 height 144
copy div "[PERSON_NAME]."
click at [1392, 292] on div "доброго дня, хотіла б замовити польський номер та сіп аккаунт для нового співро…" at bounding box center [1391, 272] width 257 height 144
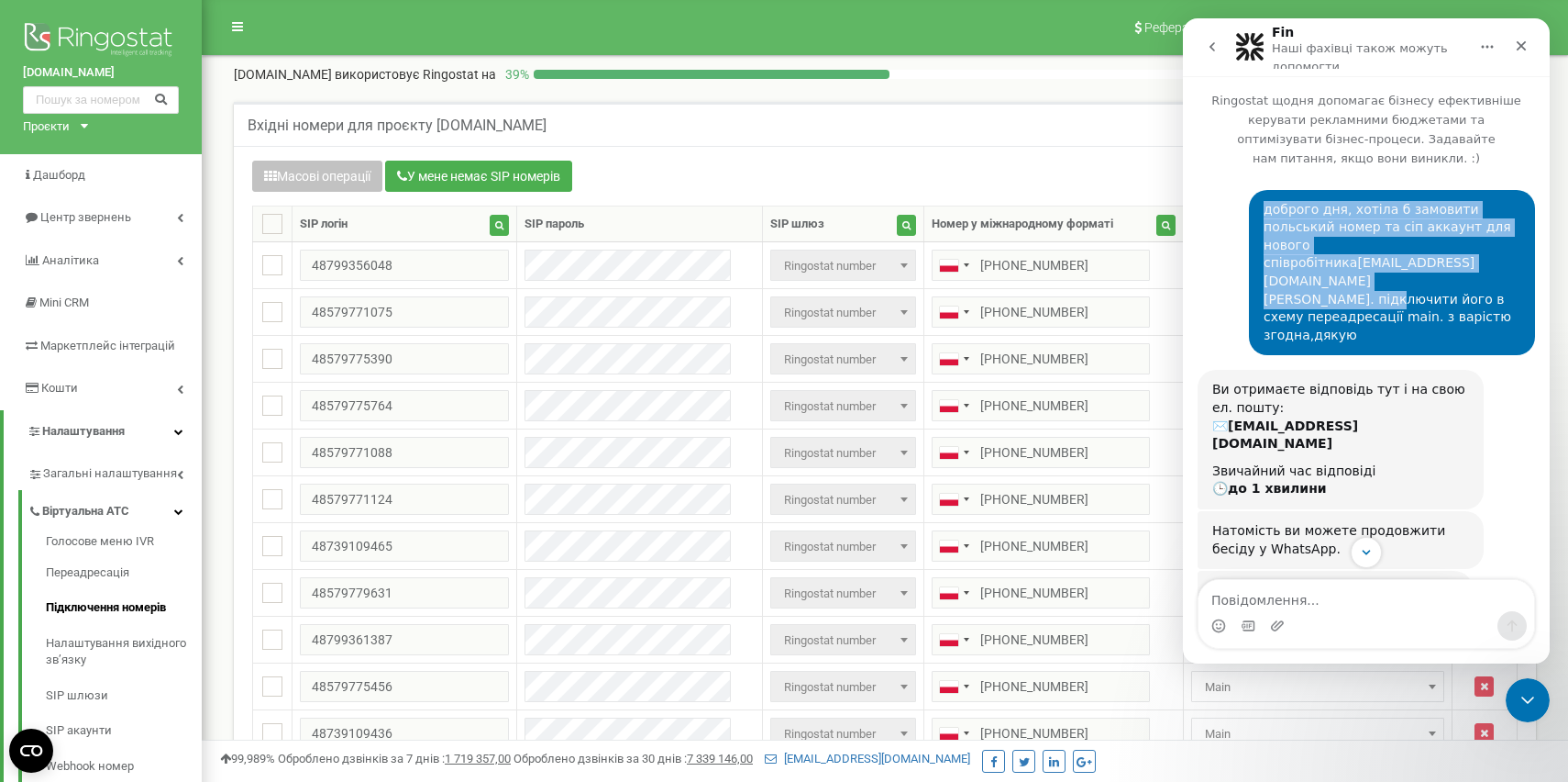
drag, startPoint x: 1255, startPoint y: 262, endPoint x: 1383, endPoint y: 270, distance: 128.2
click at [1383, 271] on div "доброго дня, хотіла б замовити польський номер та сіп аккаунт для нового співро…" at bounding box center [1391, 272] width 286 height 166
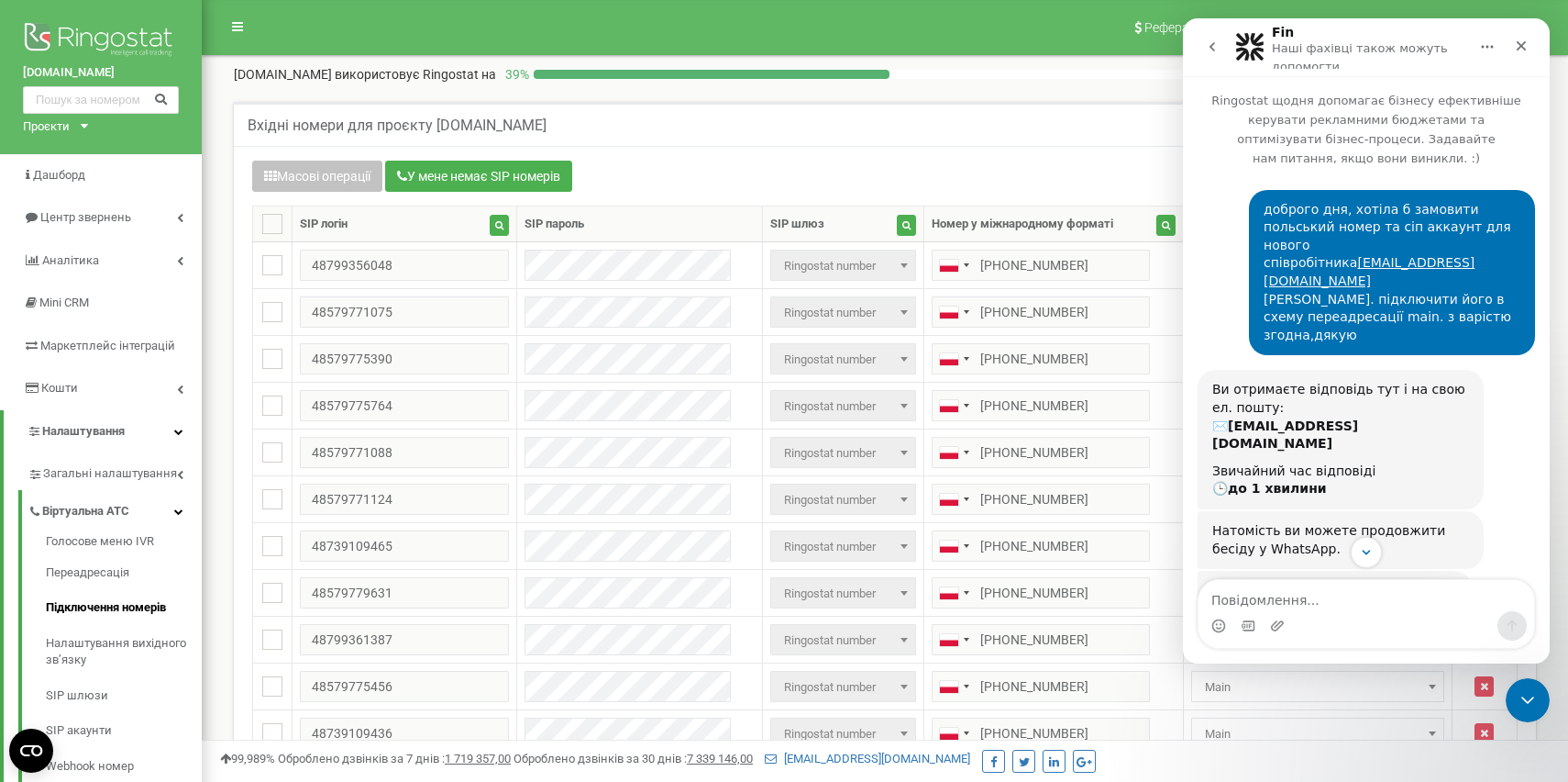
click at [1435, 233] on div "доброго дня, хотіла б замовити польський номер та сіп аккаунт для нового співро…" at bounding box center [1391, 272] width 257 height 144
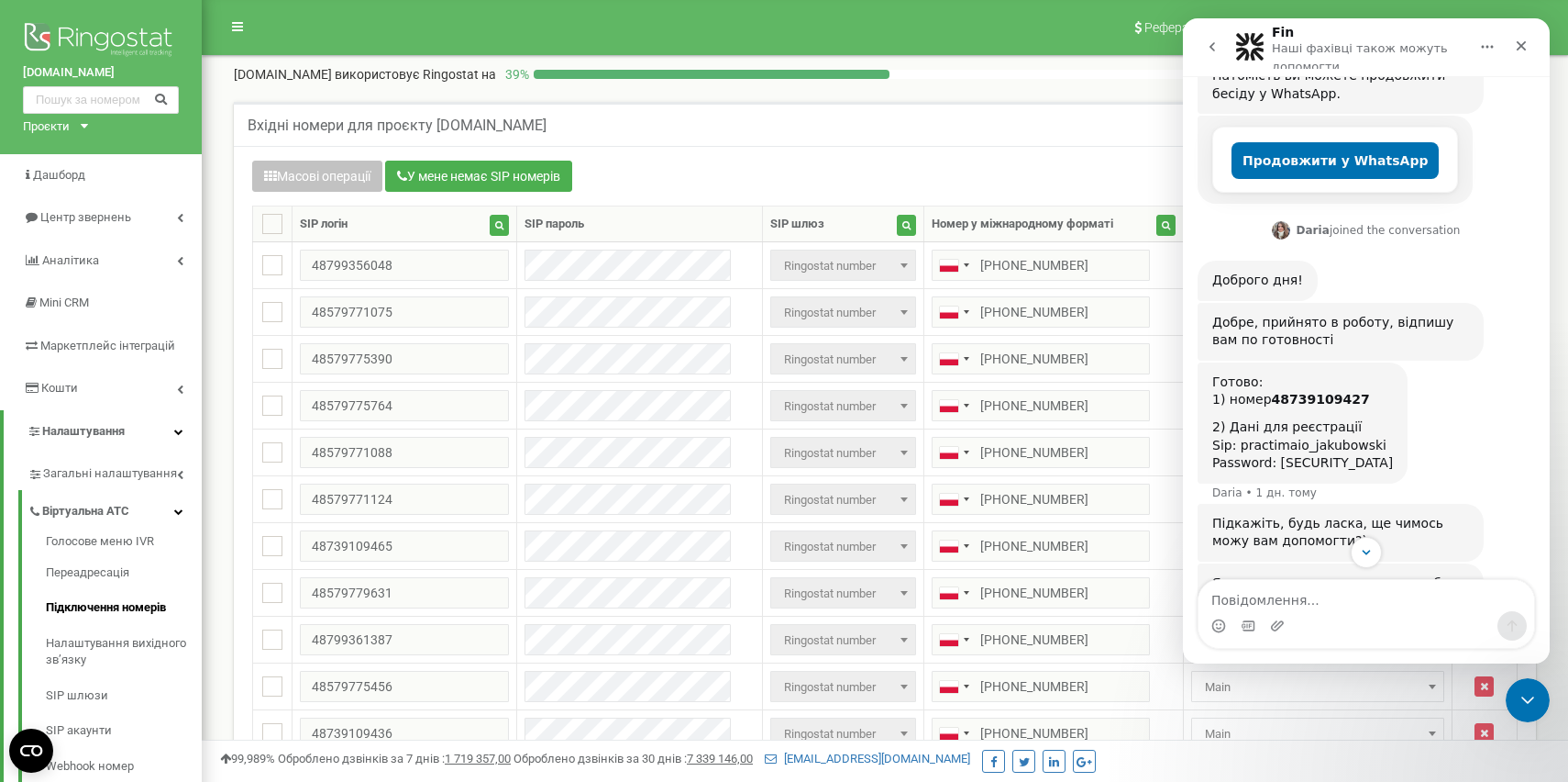
scroll to position [495, 0]
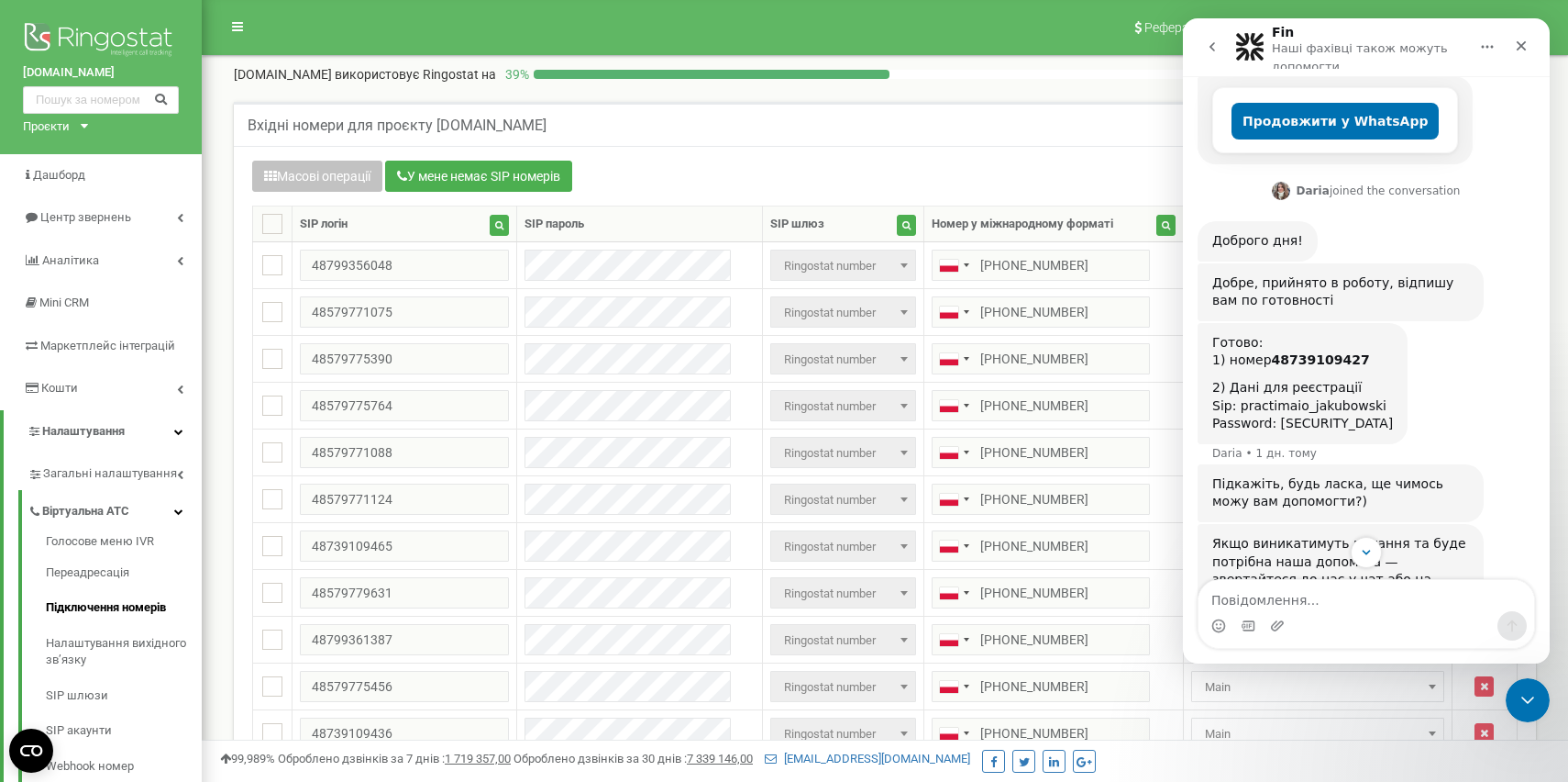
drag, startPoint x: 1236, startPoint y: 370, endPoint x: 1392, endPoint y: 391, distance: 157.4
click at [1392, 391] on div "Готово: 1) номер 48739109427 2) Дані для реєстрації Sip: practimaio_jakubowski …" at bounding box center [1302, 383] width 181 height 99
drag, startPoint x: 1394, startPoint y: 385, endPoint x: 1238, endPoint y: 366, distance: 157.2
click at [1238, 366] on div "Готово: 1) номер 48739109427 2) Дані для реєстрації Sip: practimaio_jakubowski …" at bounding box center [1302, 383] width 181 height 99
copy div "practimaio_jakubowski Password: [SECURITY_DATA]"
